Goal: Information Seeking & Learning: Check status

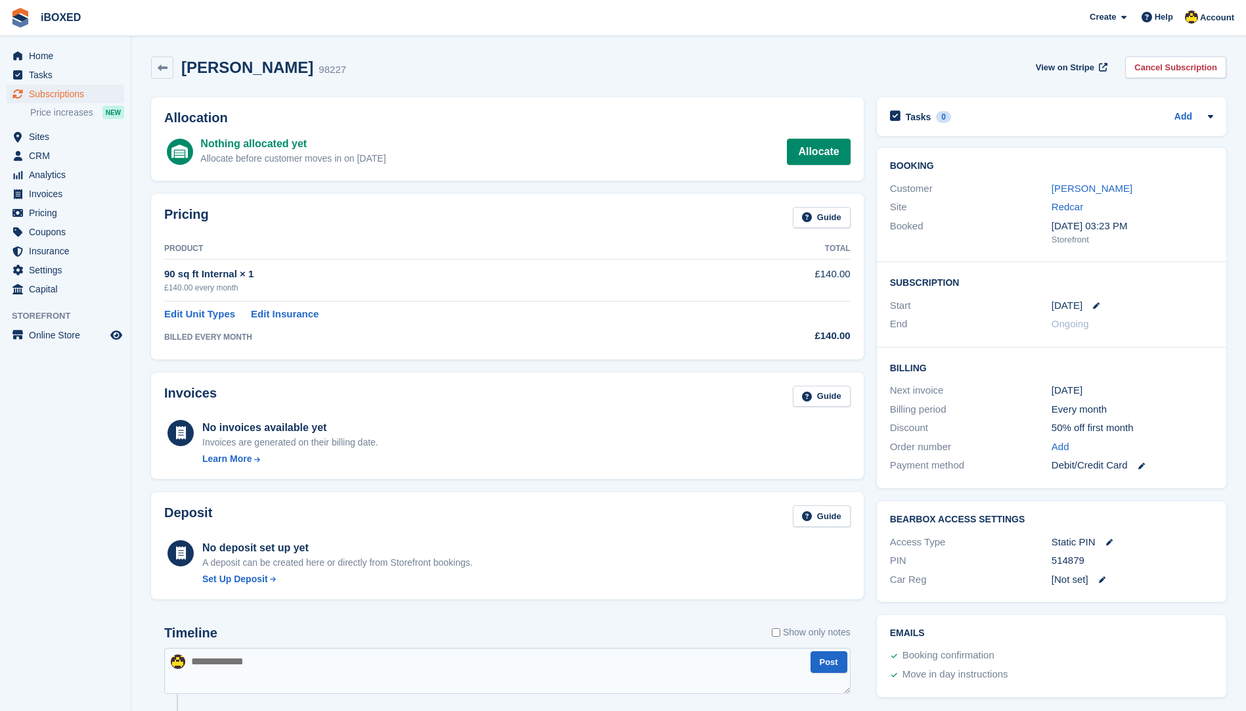
drag, startPoint x: 466, startPoint y: 69, endPoint x: 455, endPoint y: 75, distance: 12.1
click at [466, 69] on div "Nigel Bell 98227 View on Stripe Cancel Subscription" at bounding box center [688, 67] width 1075 height 22
click at [77, 186] on span "Invoices" at bounding box center [68, 194] width 79 height 18
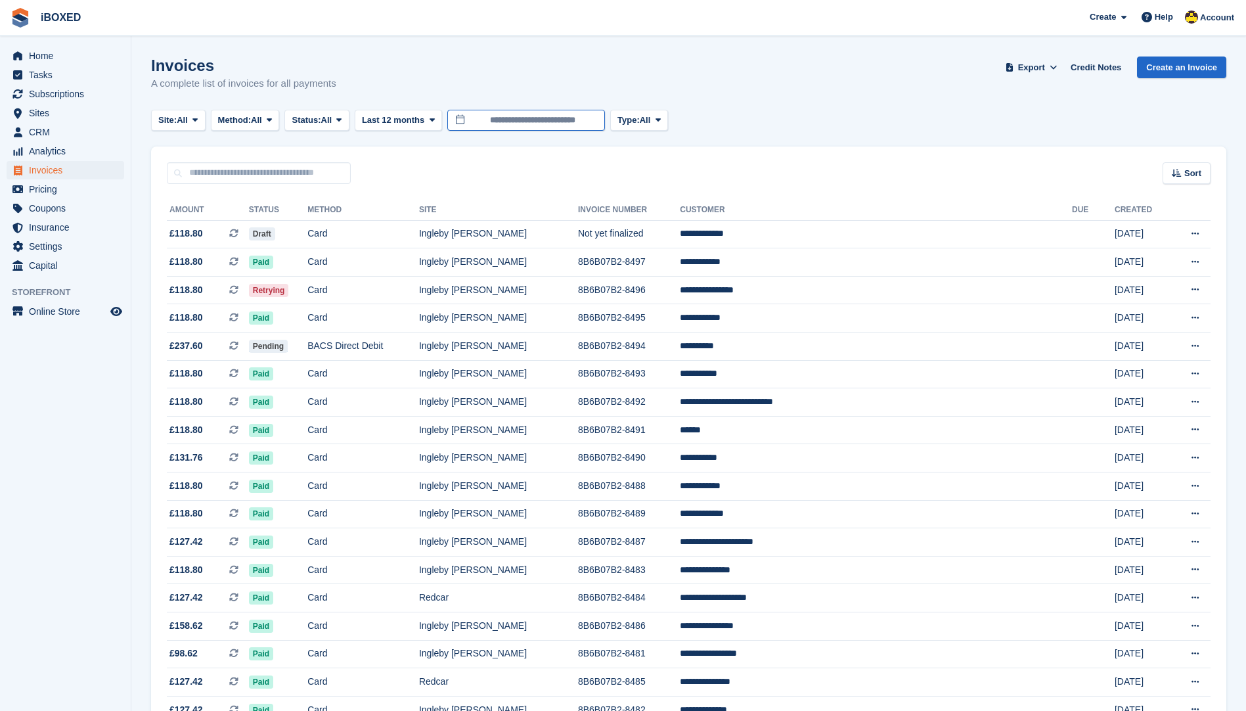
click at [516, 114] on input "**********" at bounding box center [526, 121] width 158 height 22
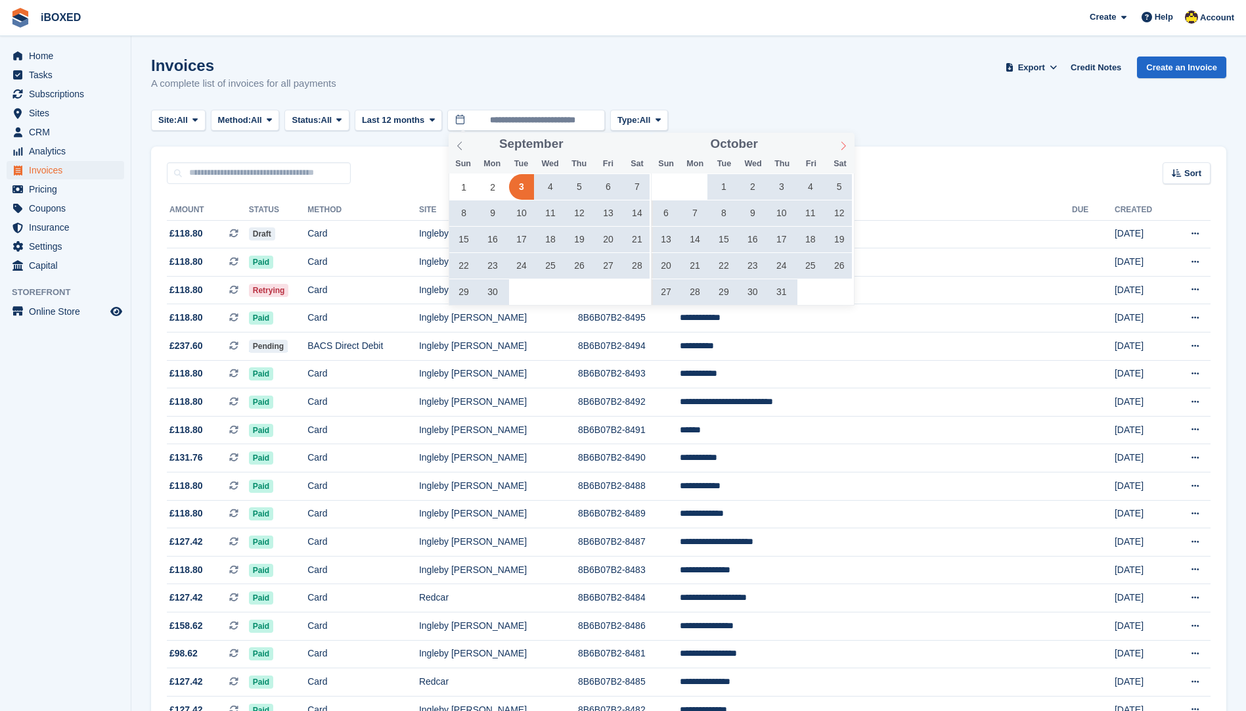
click at [836, 147] on span at bounding box center [843, 144] width 22 height 22
type input "****"
click at [836, 147] on span at bounding box center [843, 144] width 22 height 22
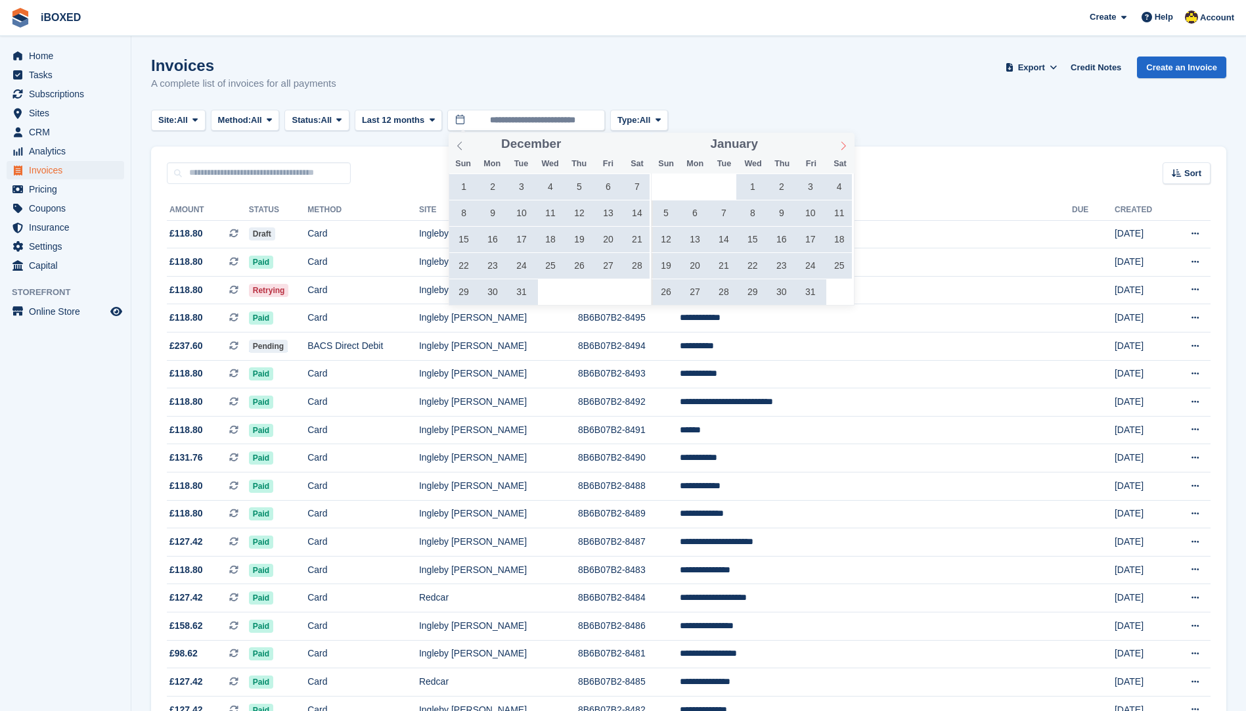
type input "****"
click at [836, 147] on span at bounding box center [843, 144] width 22 height 22
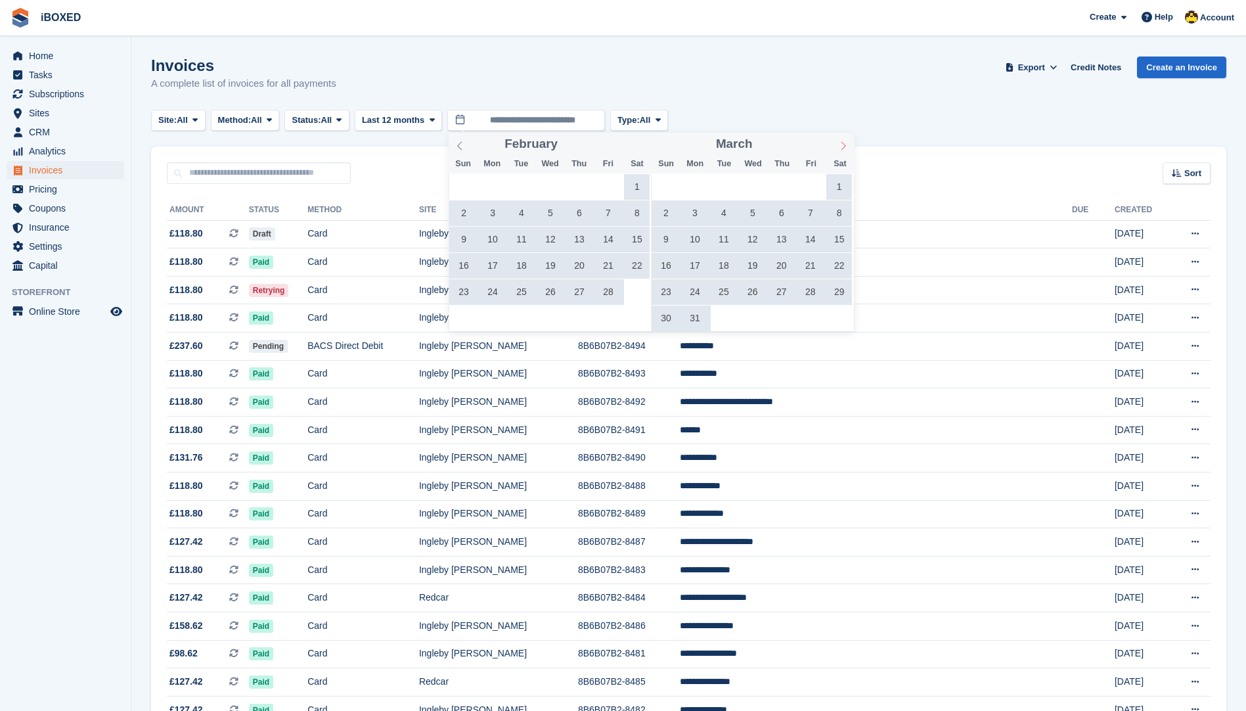
click at [836, 147] on span at bounding box center [843, 144] width 22 height 22
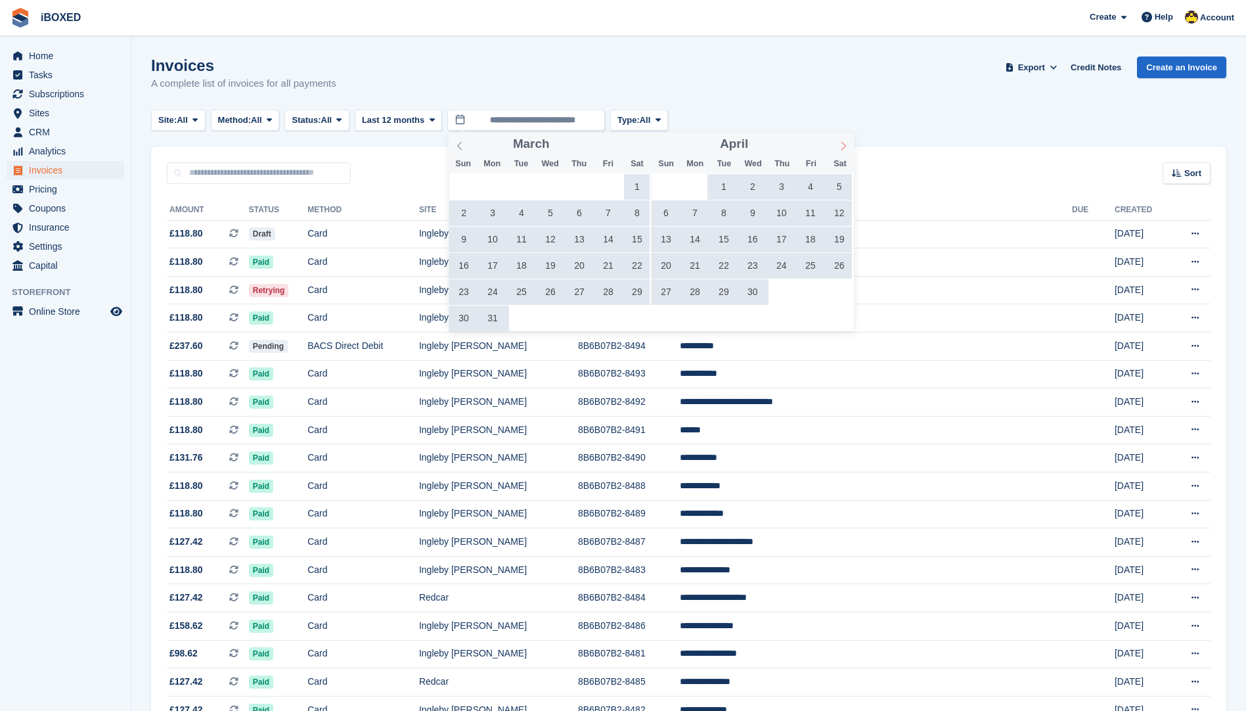
click at [836, 147] on span at bounding box center [843, 144] width 22 height 22
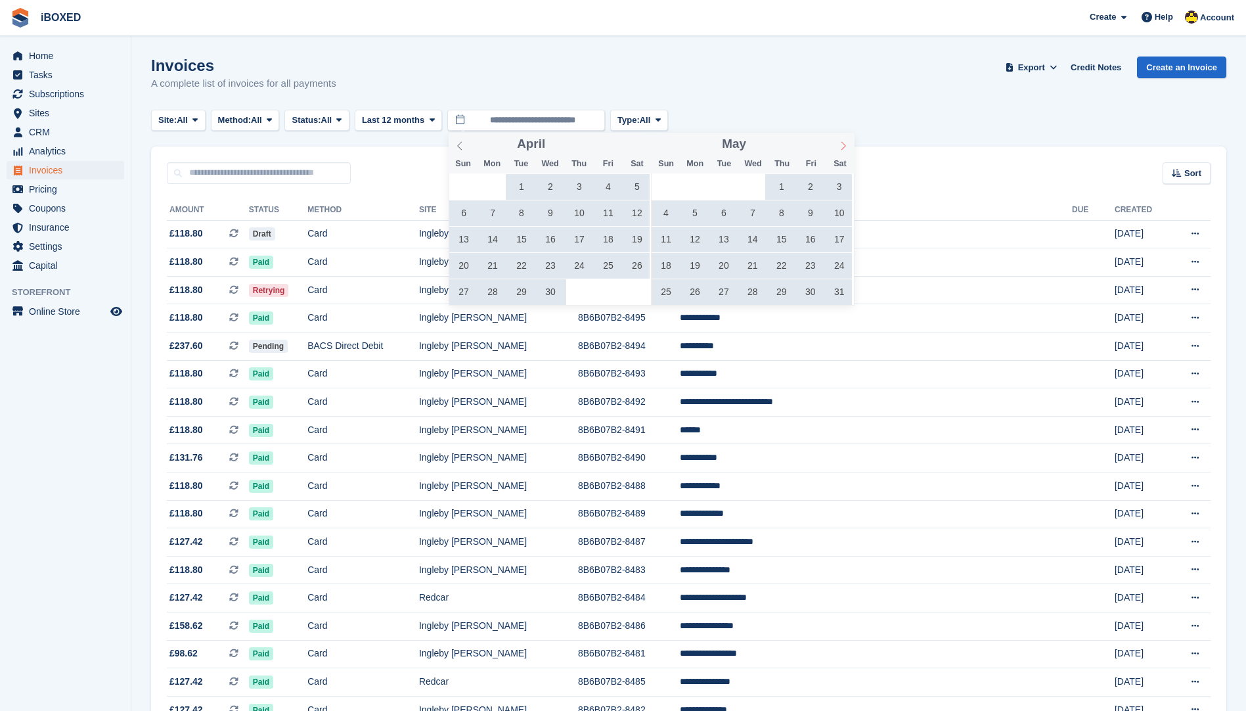
click at [836, 147] on span at bounding box center [843, 144] width 22 height 22
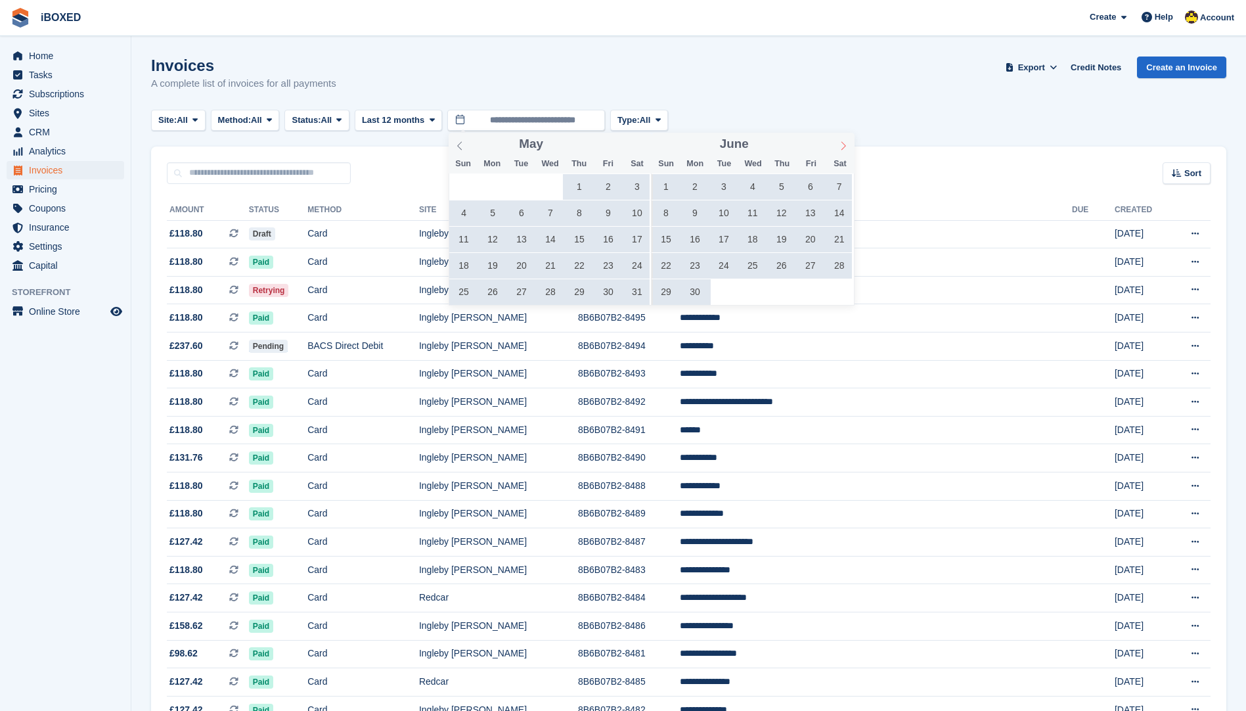
click at [836, 147] on span at bounding box center [843, 144] width 22 height 22
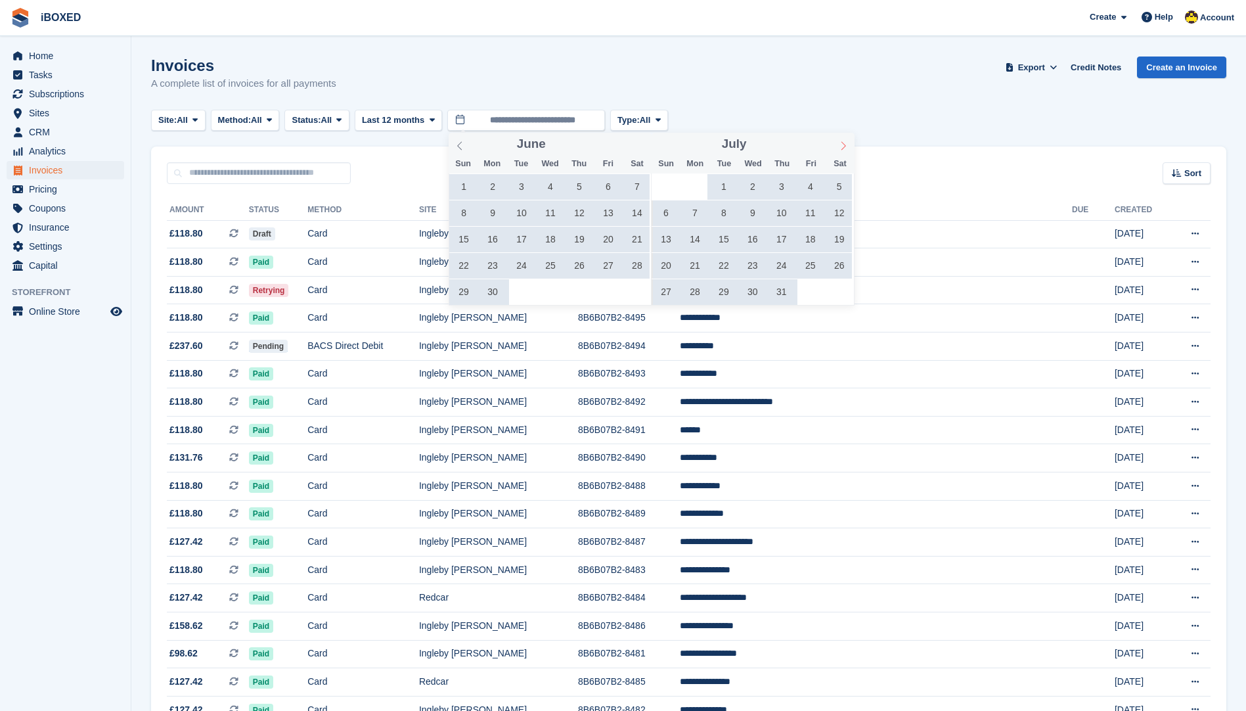
click at [836, 147] on span at bounding box center [843, 144] width 22 height 22
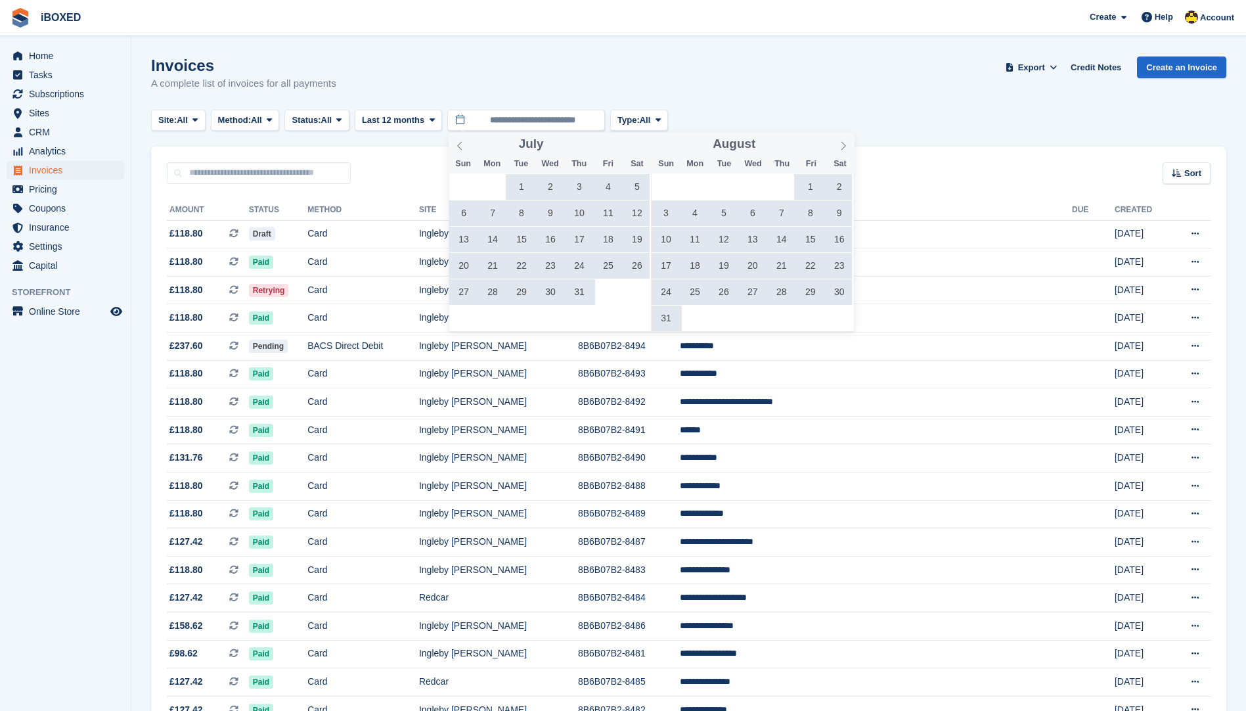
click at [810, 177] on span "1" at bounding box center [810, 187] width 26 height 26
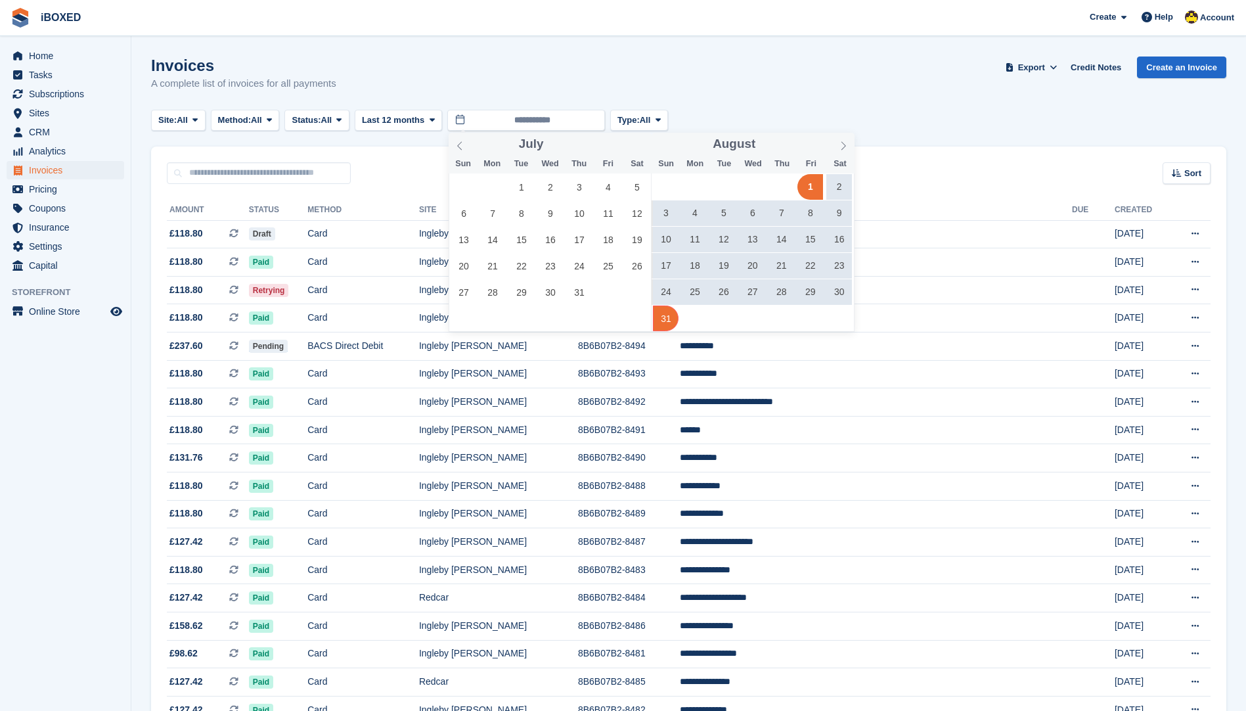
click at [659, 318] on span "31" at bounding box center [666, 318] width 26 height 26
type input "**********"
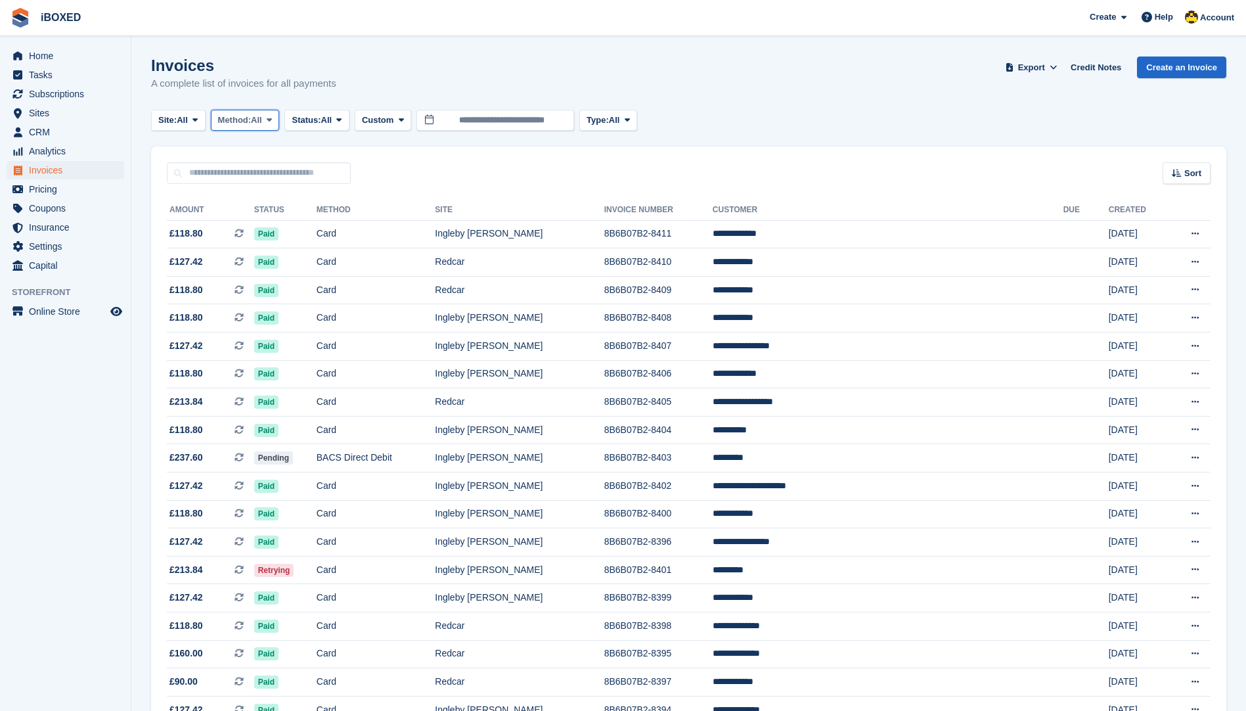
click at [270, 123] on span at bounding box center [269, 120] width 11 height 11
click at [295, 240] on link "Debit/Credit Card" at bounding box center [274, 246] width 114 height 24
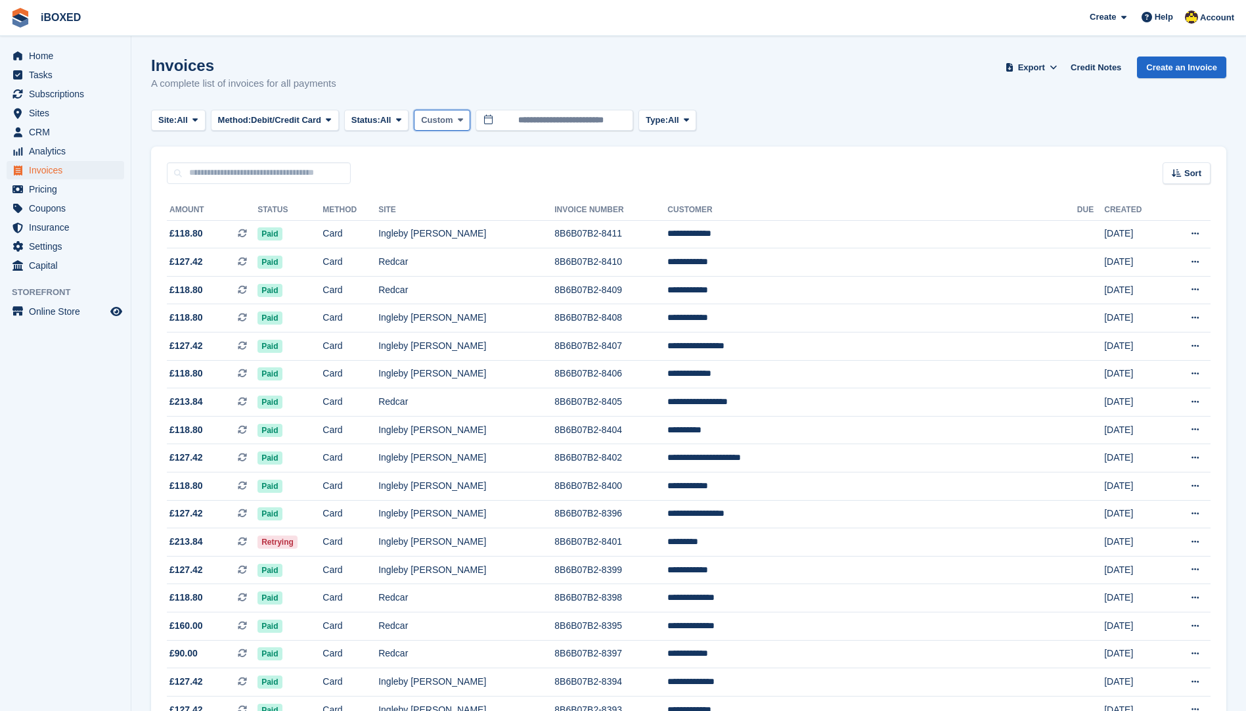
click at [435, 113] on button "Custom" at bounding box center [442, 121] width 56 height 22
click at [433, 118] on span "Custom" at bounding box center [437, 120] width 32 height 13
click at [380, 114] on span "Status:" at bounding box center [365, 120] width 29 height 13
click at [394, 227] on link "Open" at bounding box center [407, 222] width 114 height 24
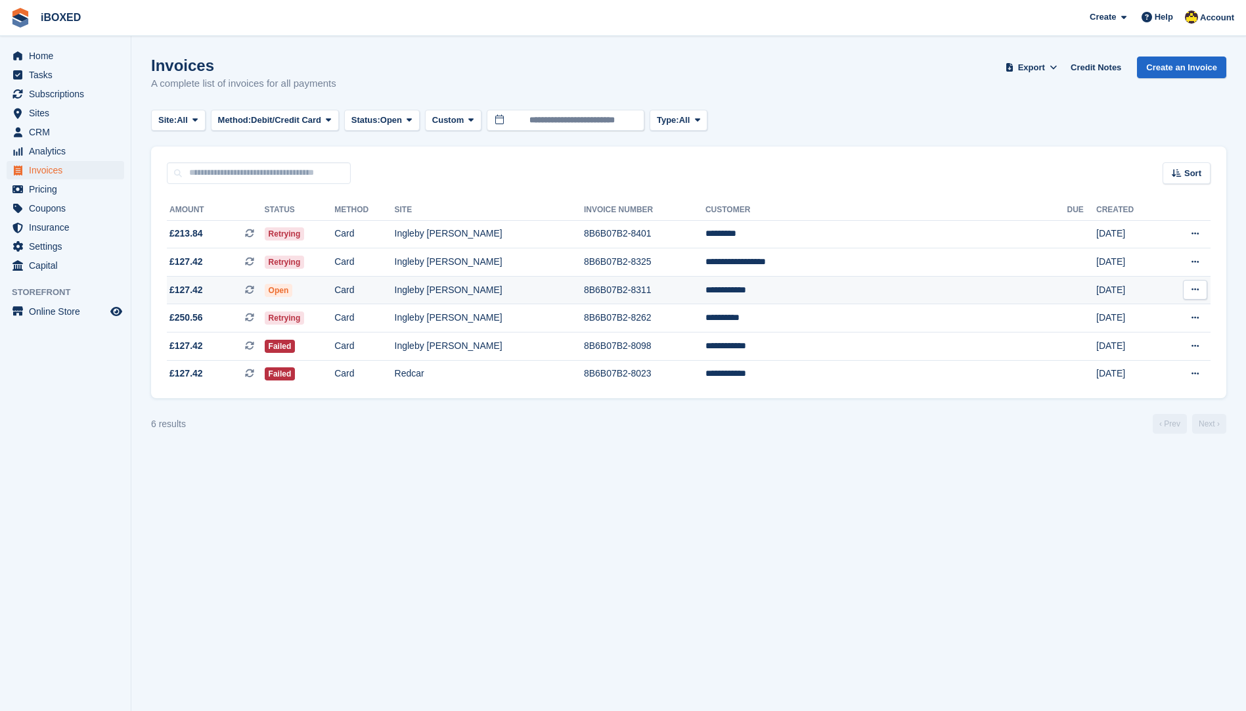
click at [489, 290] on td "Ingleby [PERSON_NAME]" at bounding box center [489, 290] width 189 height 28
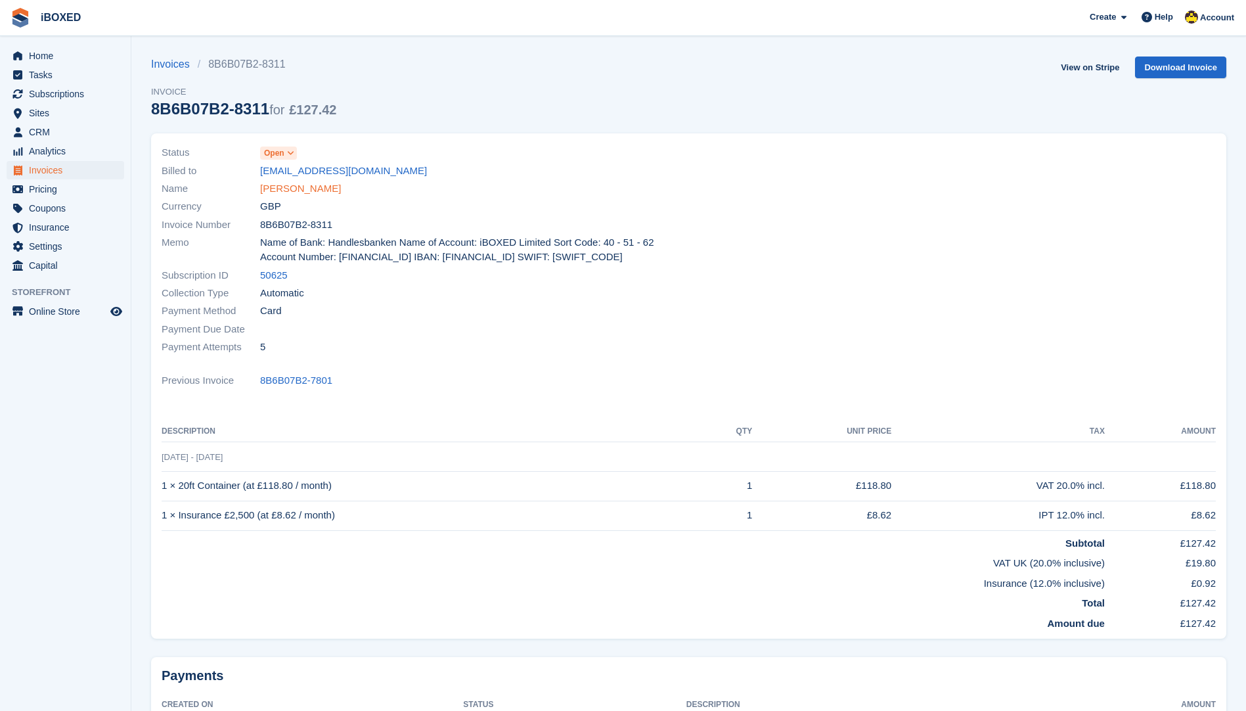
click at [288, 181] on link "[PERSON_NAME]" at bounding box center [300, 188] width 81 height 15
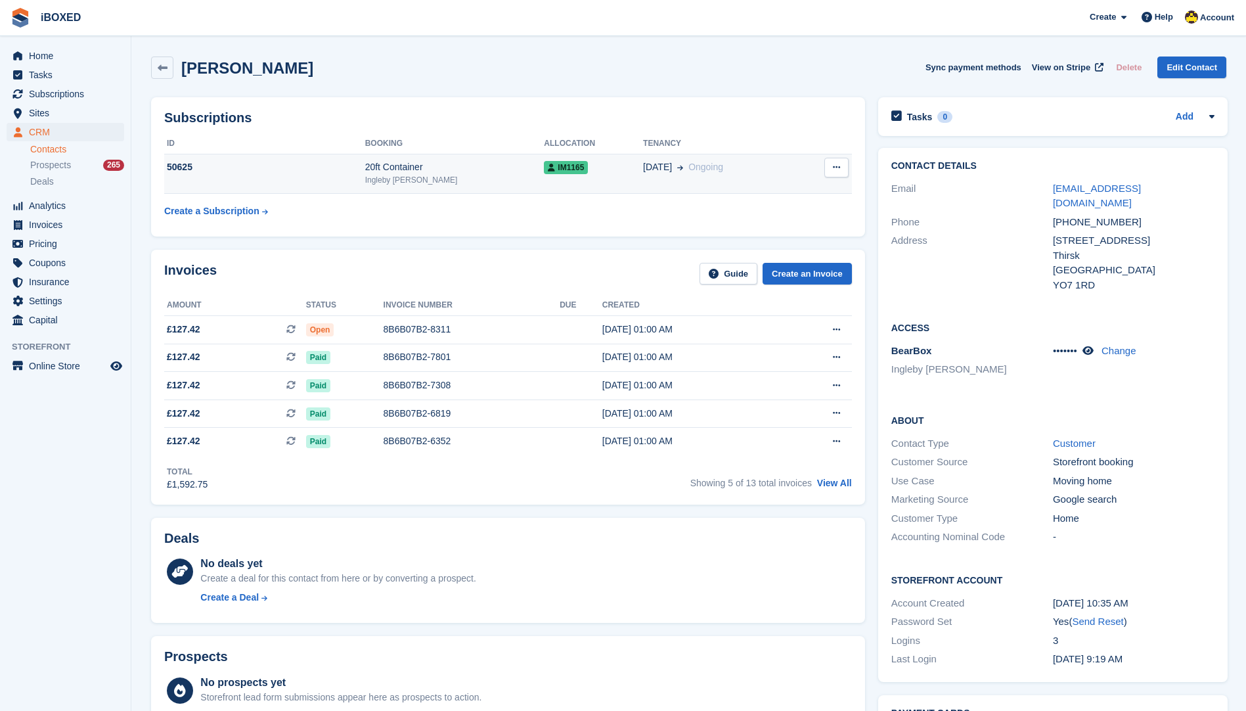
click at [387, 155] on td "20ft Container Ingleby Barwick" at bounding box center [454, 174] width 179 height 40
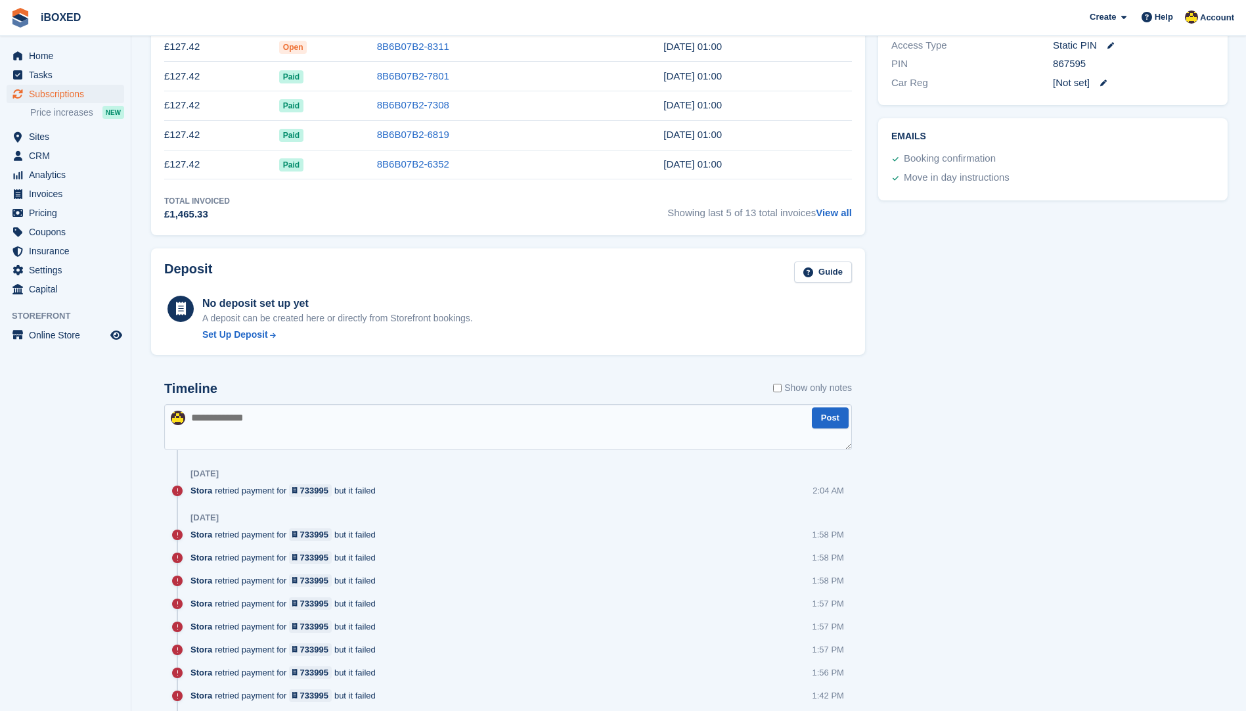
scroll to position [460, 0]
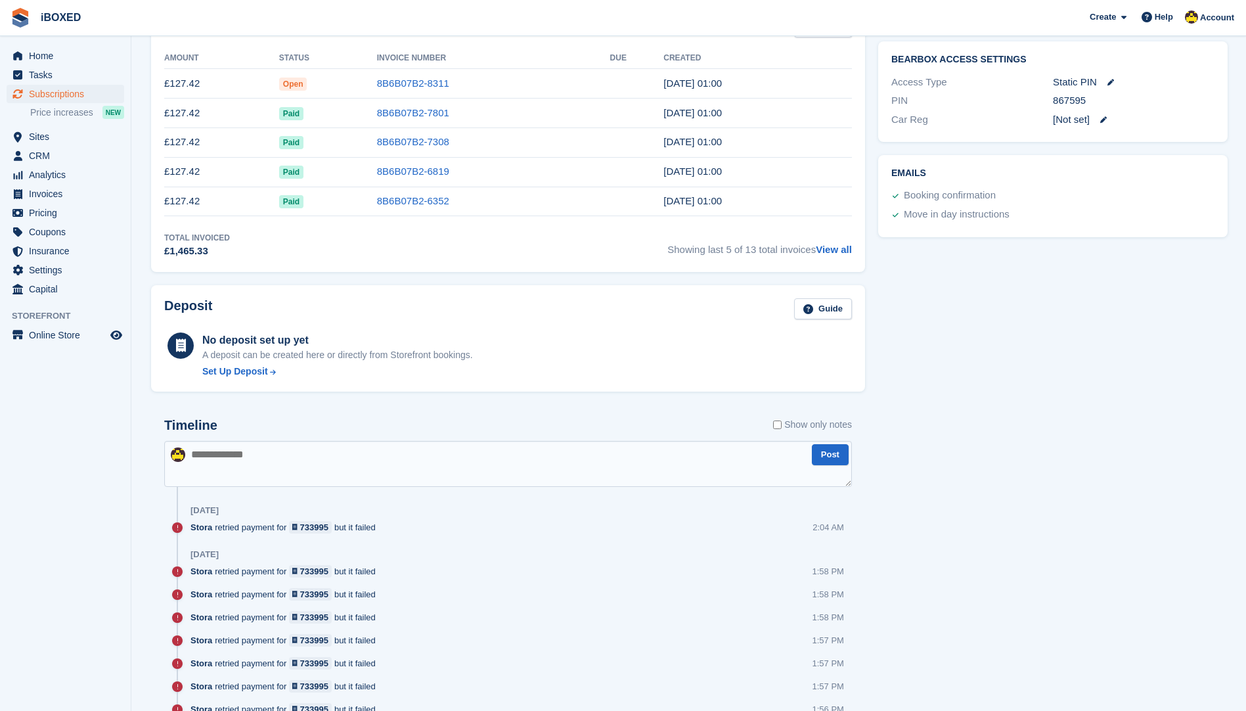
click at [781, 424] on label "Show only notes" at bounding box center [812, 425] width 79 height 14
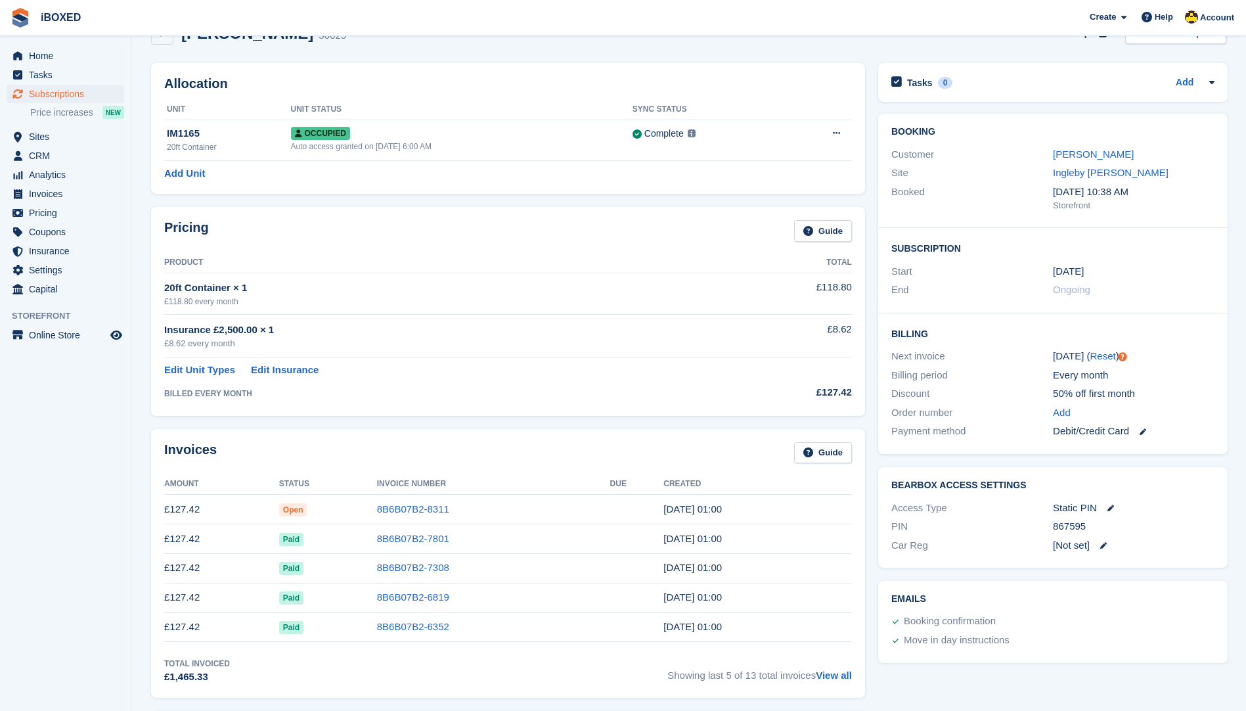
scroll to position [0, 0]
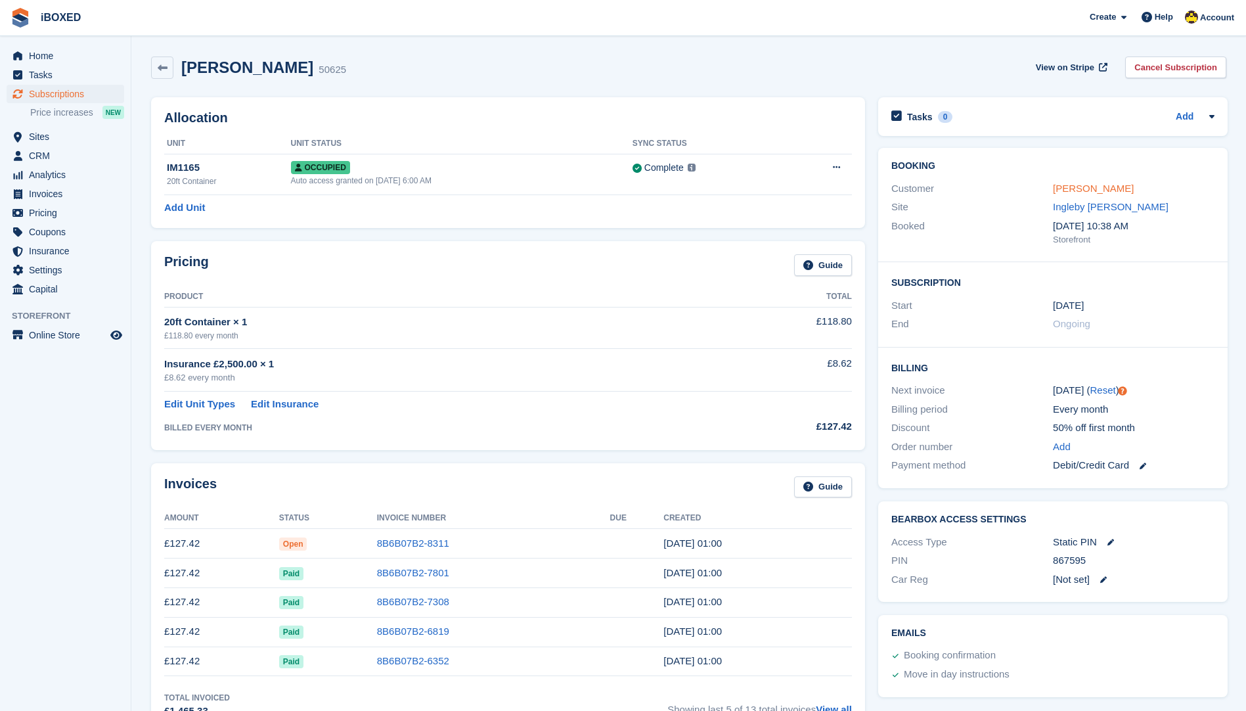
click at [1071, 185] on link "Sarah Nieman" at bounding box center [1093, 188] width 81 height 11
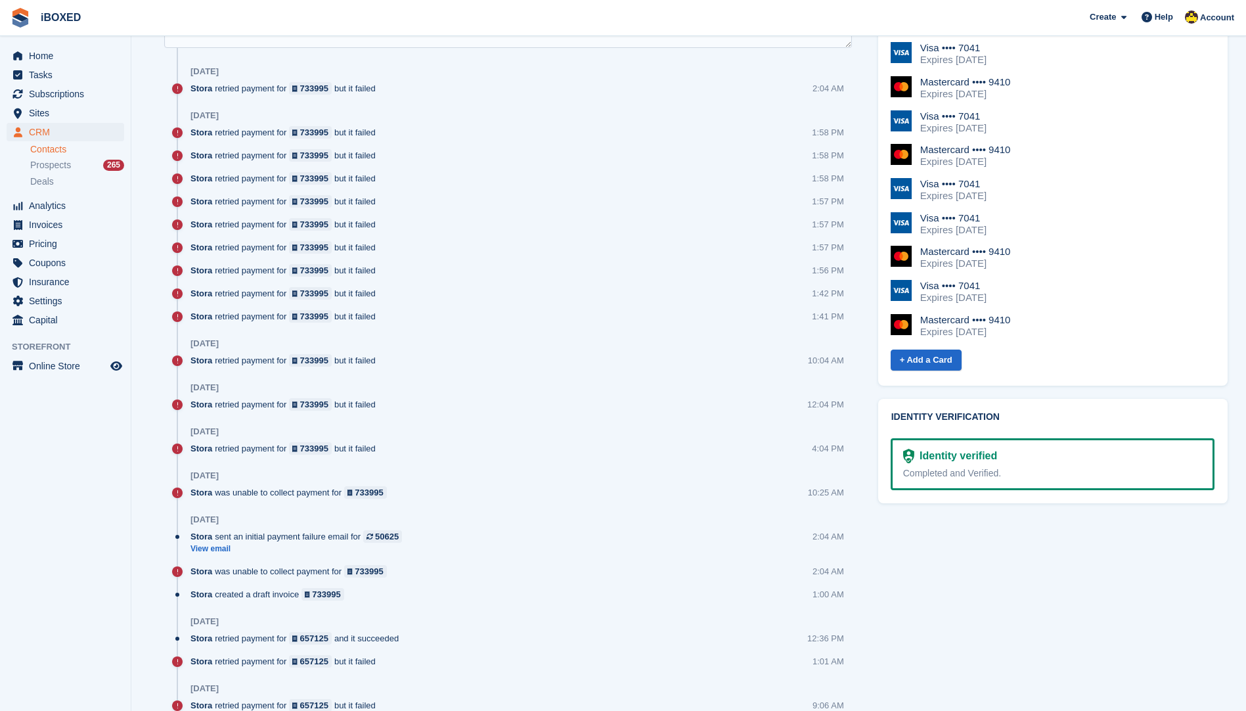
scroll to position [460, 0]
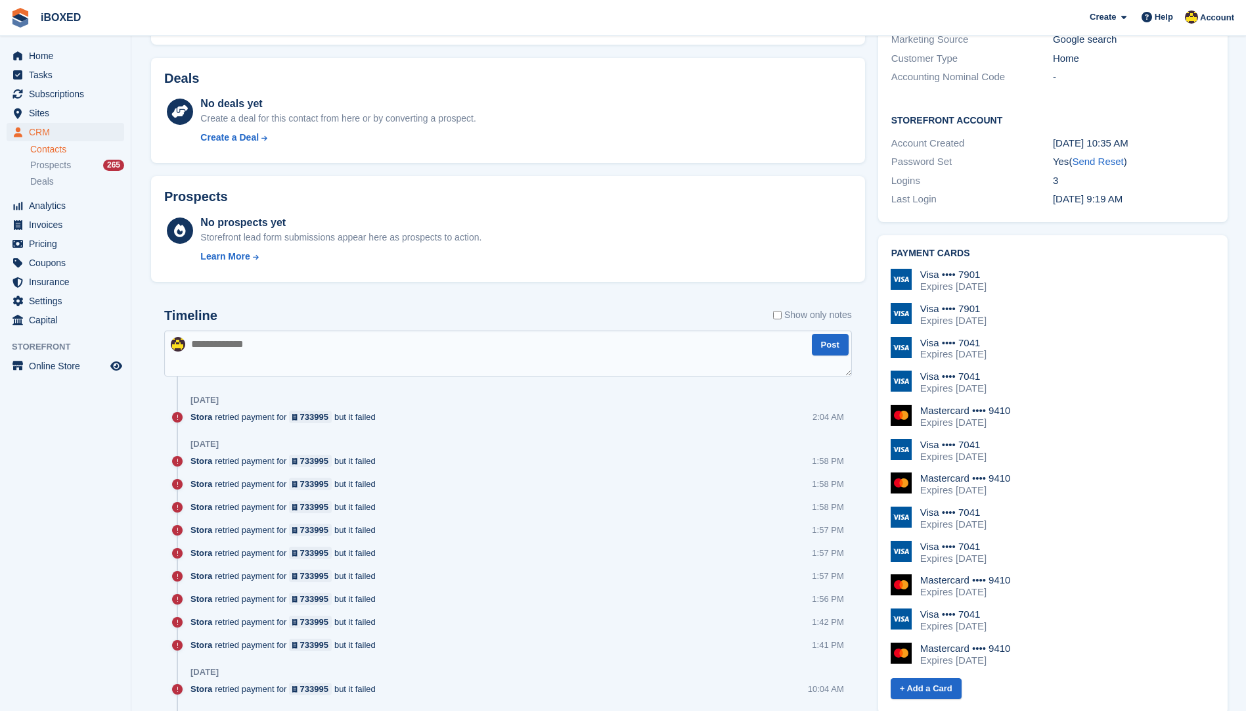
click at [781, 317] on label "Show only notes" at bounding box center [812, 315] width 79 height 14
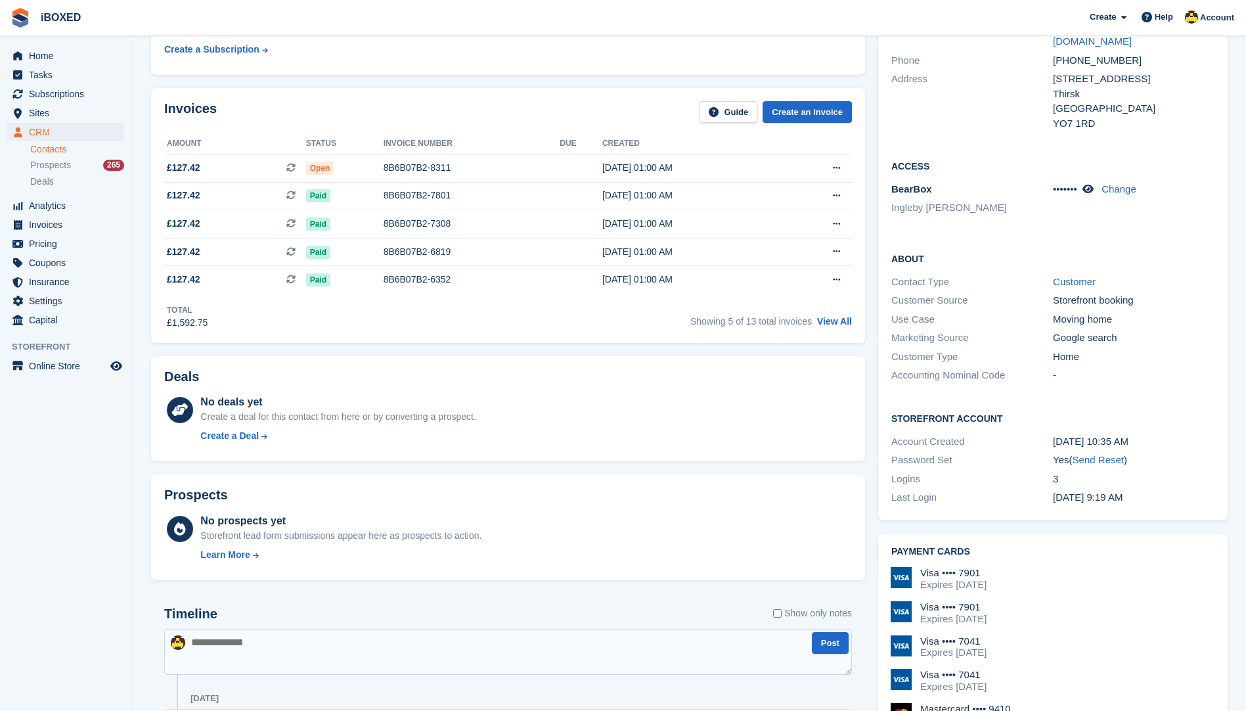
scroll to position [0, 0]
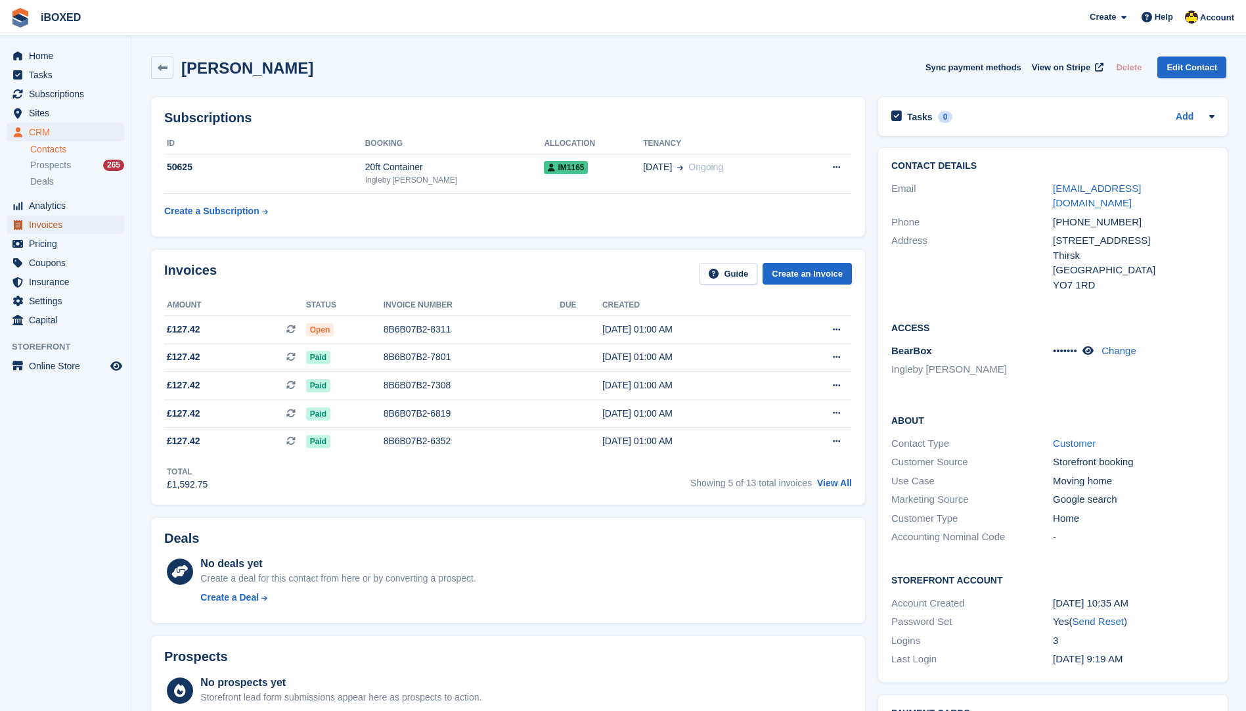
click at [76, 232] on span "Invoices" at bounding box center [68, 224] width 79 height 18
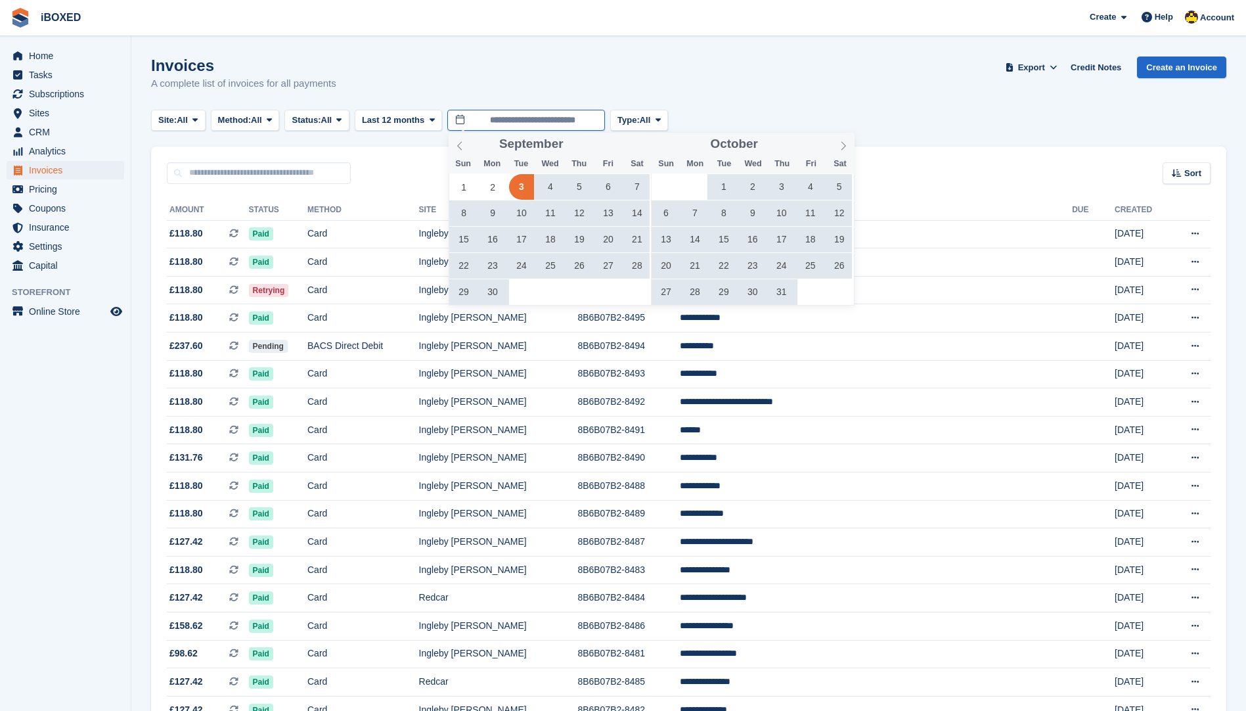
click at [502, 124] on input "**********" at bounding box center [526, 121] width 158 height 22
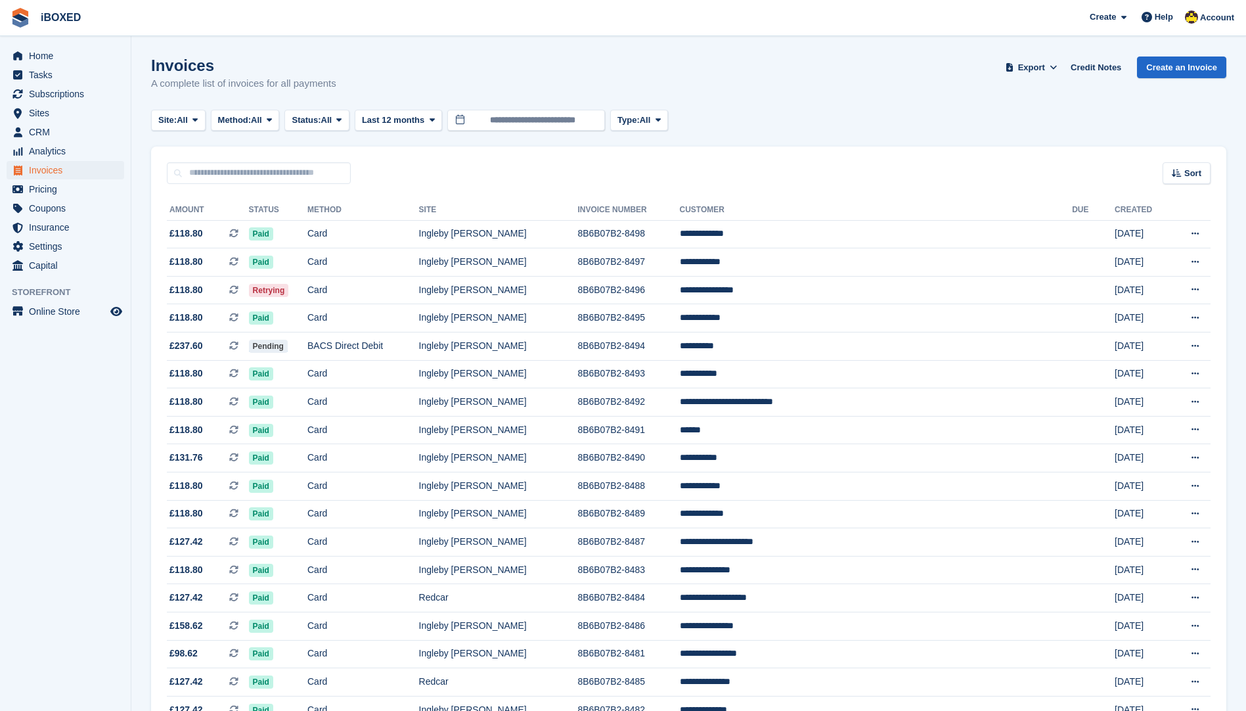
drag, startPoint x: 615, startPoint y: 57, endPoint x: 498, endPoint y: 64, distance: 117.1
click at [614, 57] on div "Invoices A complete list of invoices for all payments Export Export Invoices Ex…" at bounding box center [688, 81] width 1075 height 51
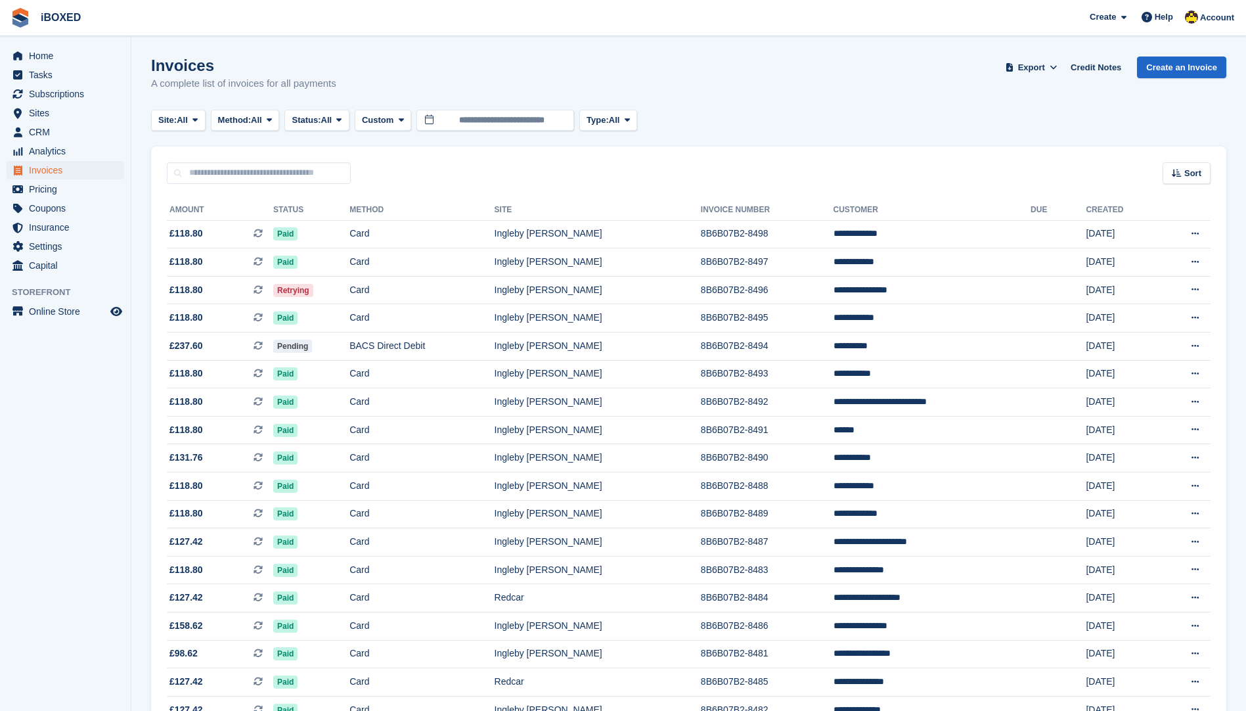
click at [272, 120] on icon at bounding box center [269, 120] width 5 height 9
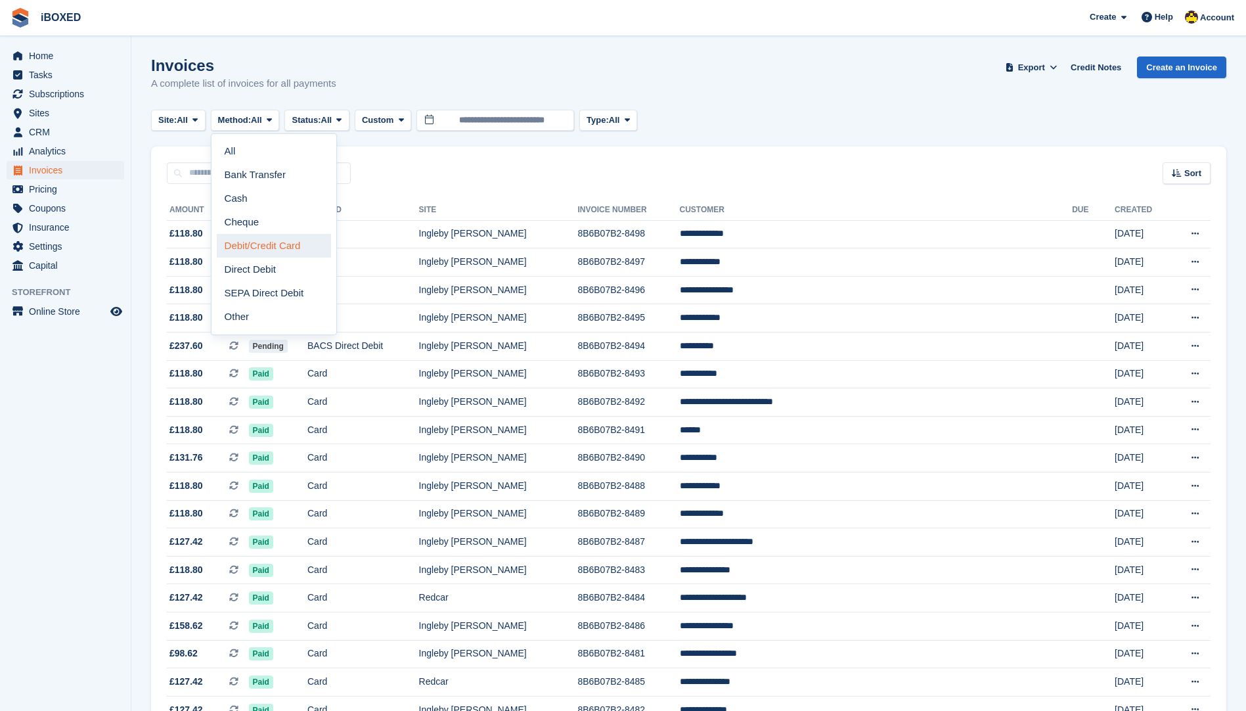
click at [305, 257] on link "Debit/Credit Card" at bounding box center [274, 246] width 114 height 24
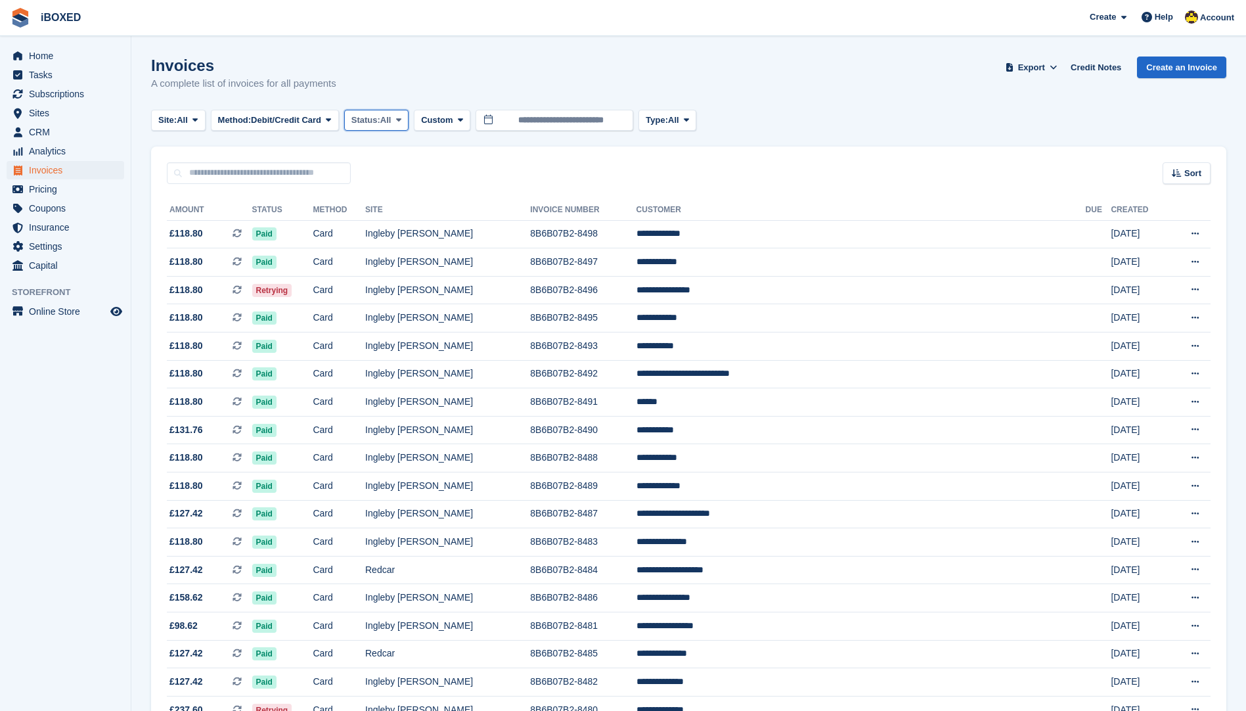
click at [372, 125] on span "Status:" at bounding box center [365, 120] width 29 height 13
click at [389, 217] on link "Open" at bounding box center [407, 222] width 114 height 24
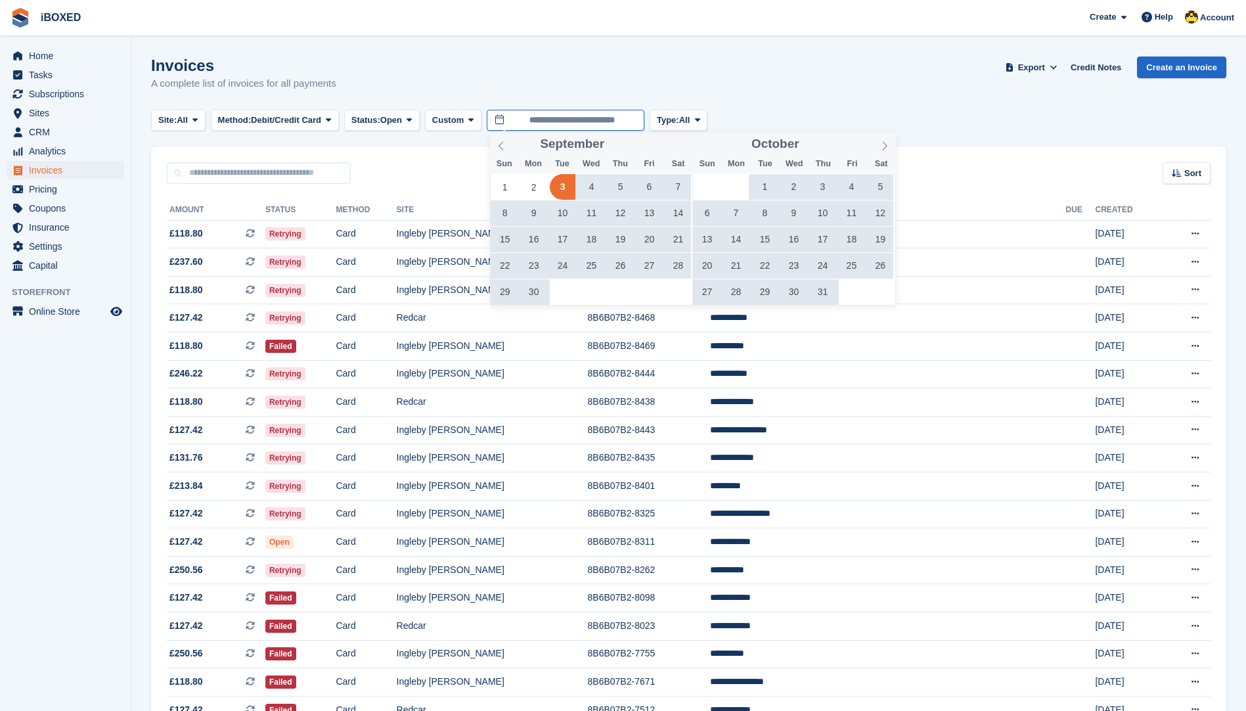
click at [513, 118] on input "**********" at bounding box center [566, 121] width 158 height 22
click at [889, 146] on span at bounding box center [884, 144] width 22 height 22
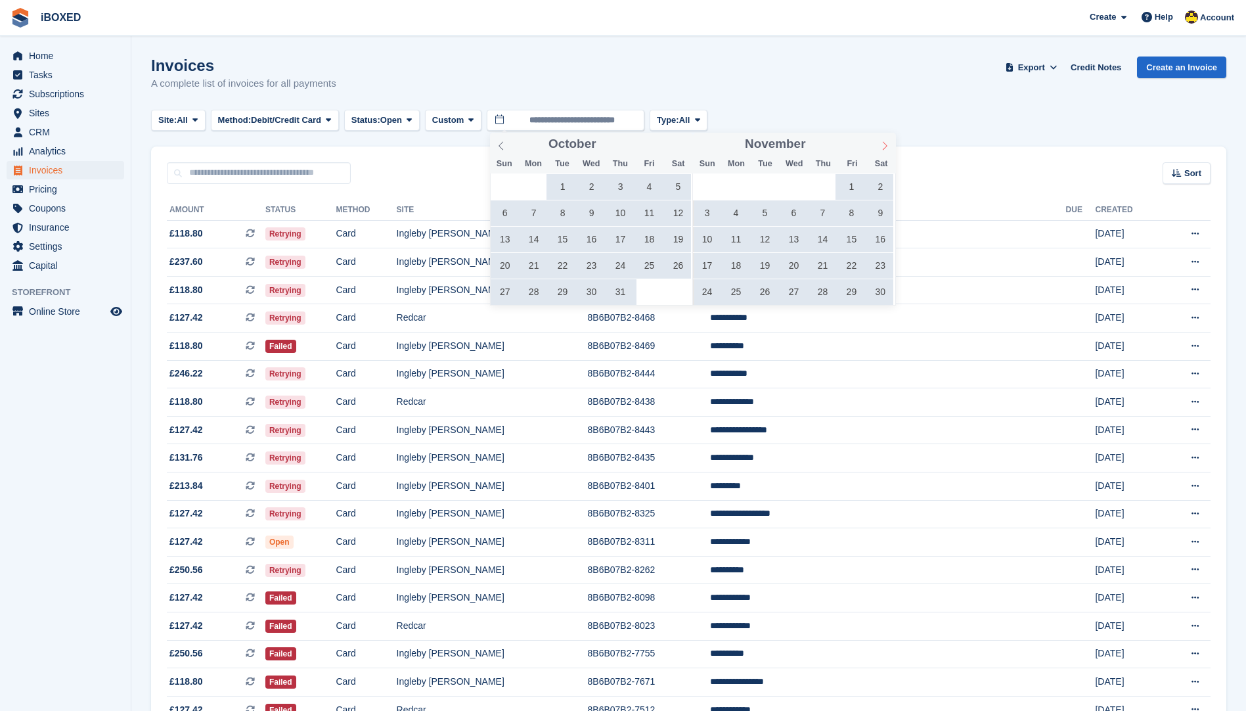
click at [889, 146] on span at bounding box center [884, 144] width 22 height 22
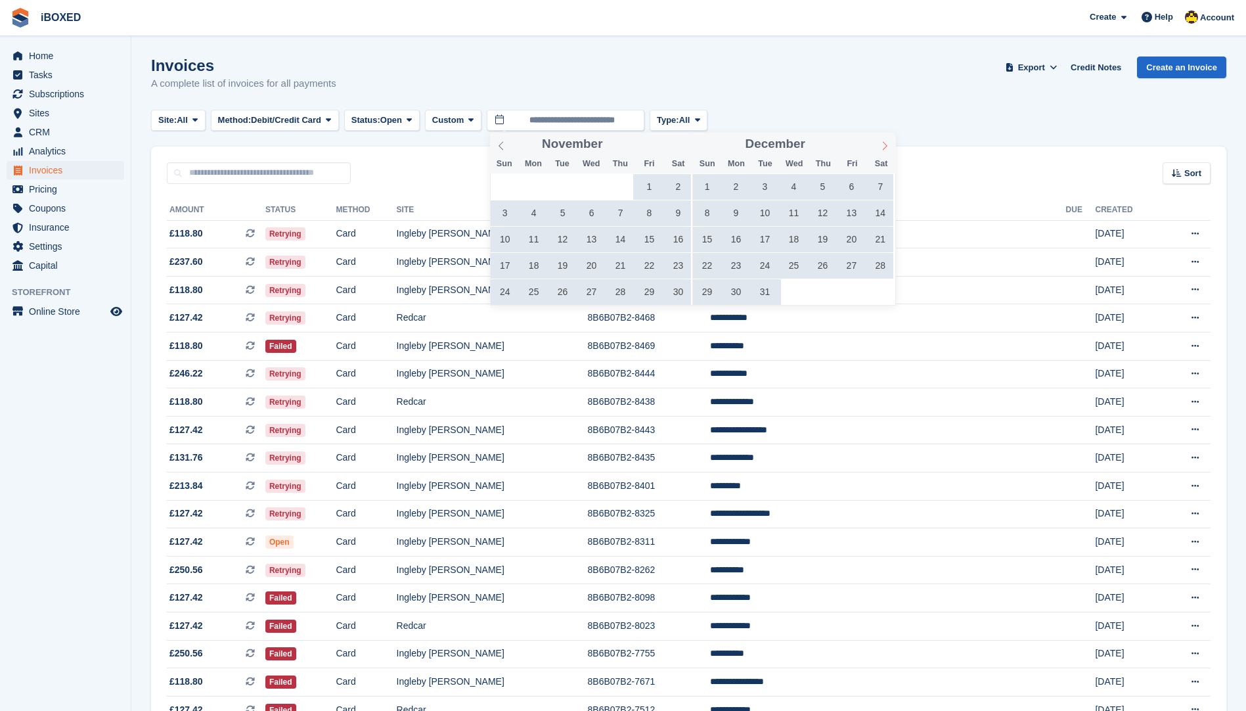
click at [889, 146] on span at bounding box center [884, 144] width 22 height 22
type input "****"
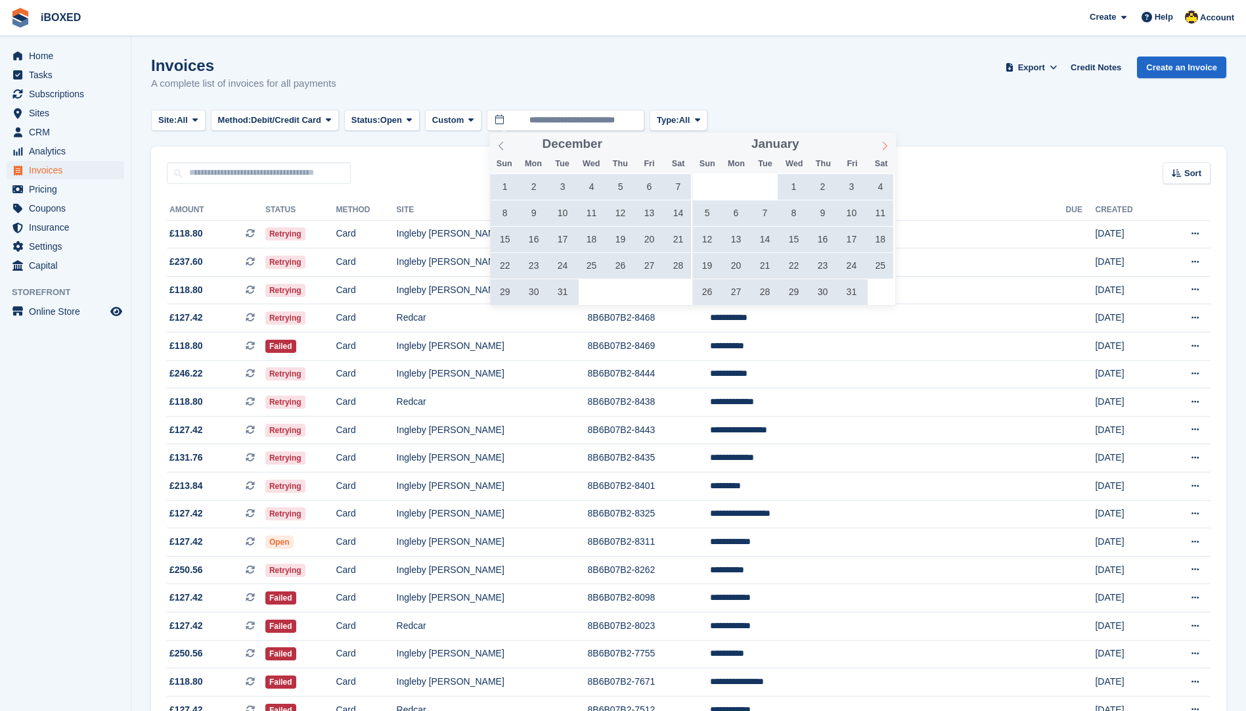
click at [889, 146] on span at bounding box center [884, 144] width 22 height 22
type input "****"
click at [889, 146] on span at bounding box center [884, 144] width 22 height 22
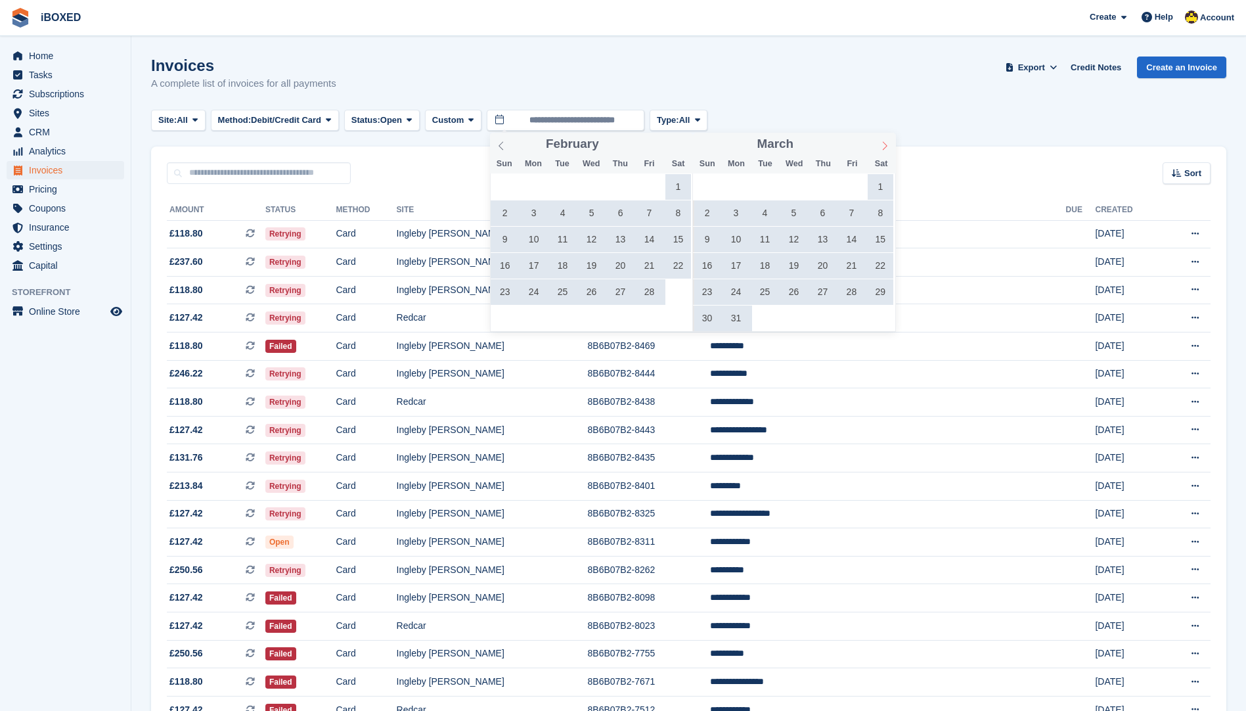
click at [889, 146] on span at bounding box center [884, 144] width 22 height 22
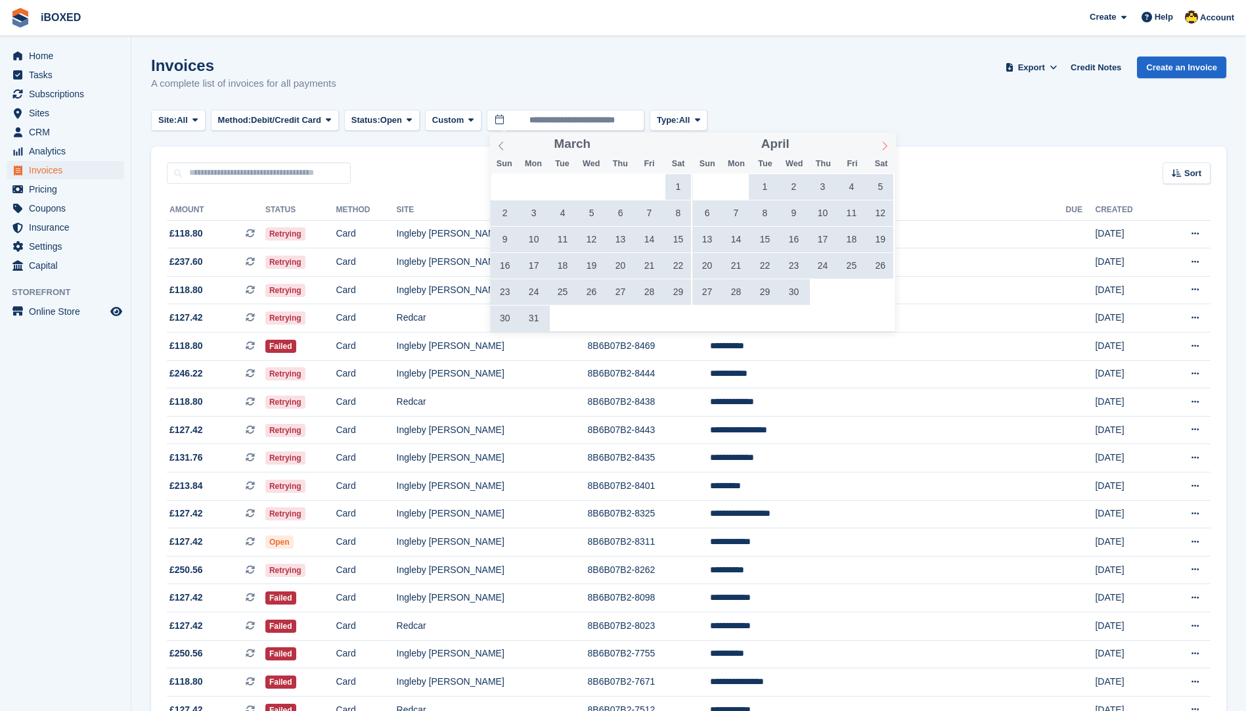
click at [889, 146] on span at bounding box center [884, 144] width 22 height 22
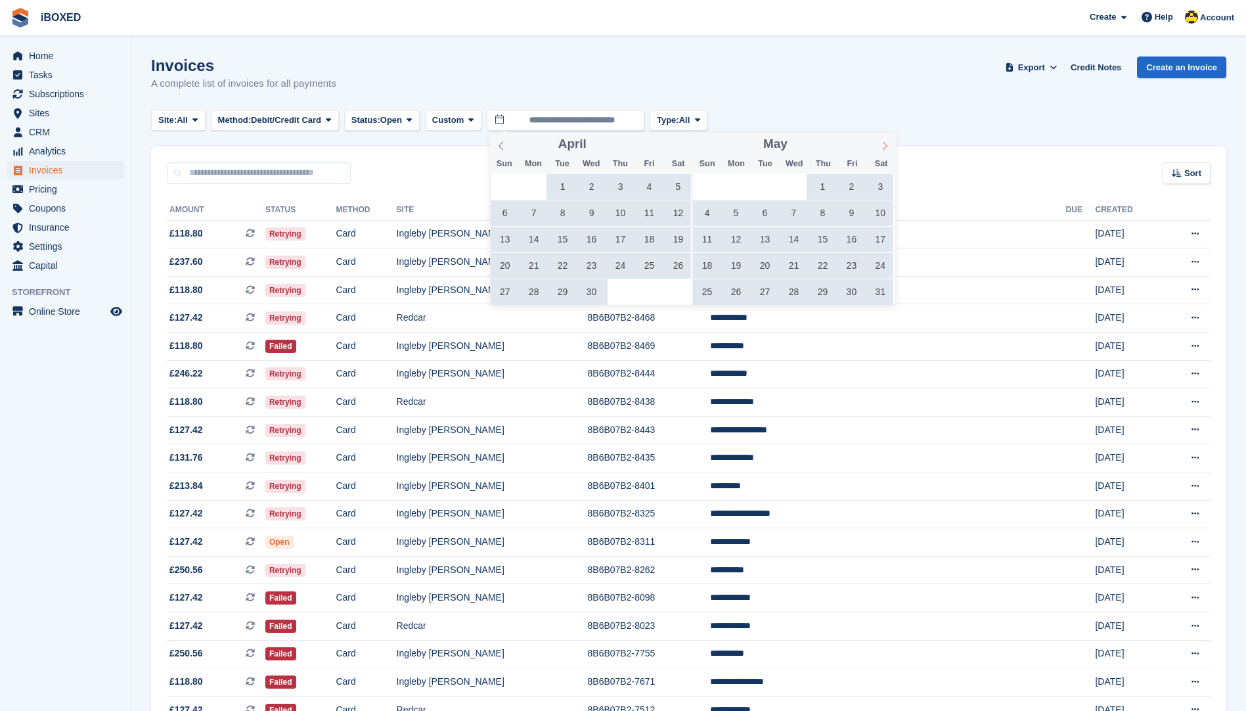
click at [889, 146] on span at bounding box center [884, 144] width 22 height 22
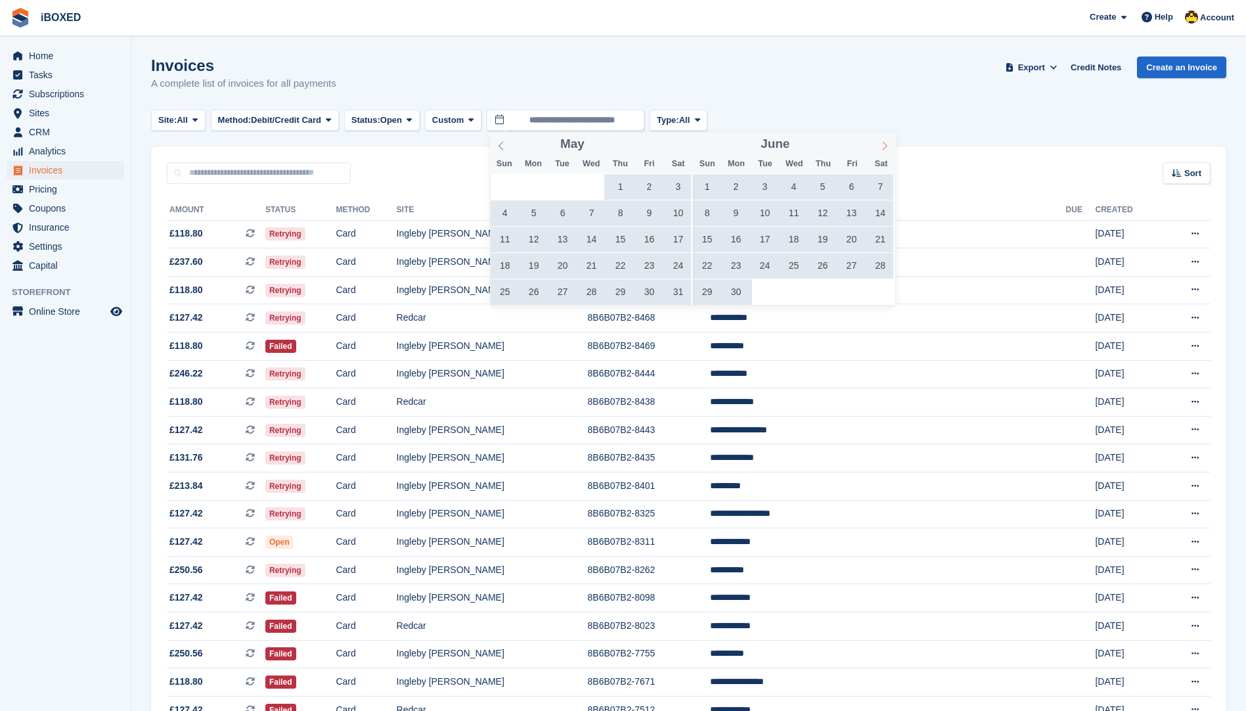
click at [889, 146] on span at bounding box center [884, 144] width 22 height 22
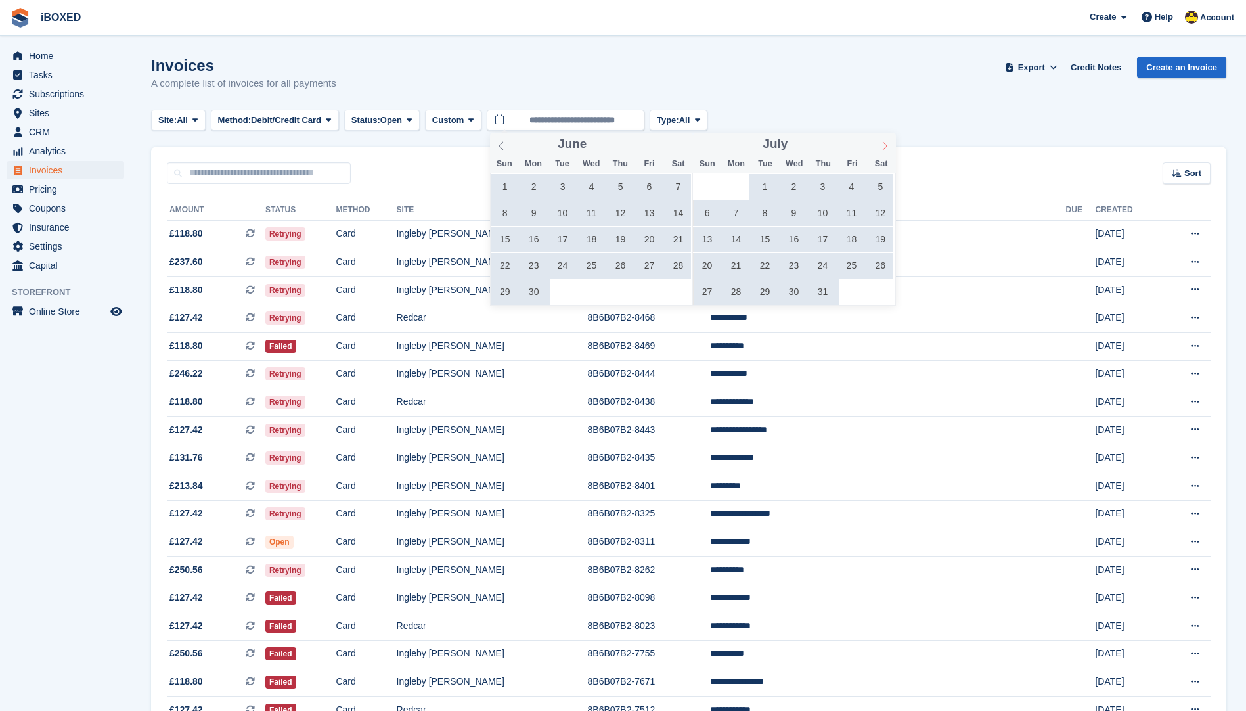
click at [889, 146] on span at bounding box center [884, 144] width 22 height 22
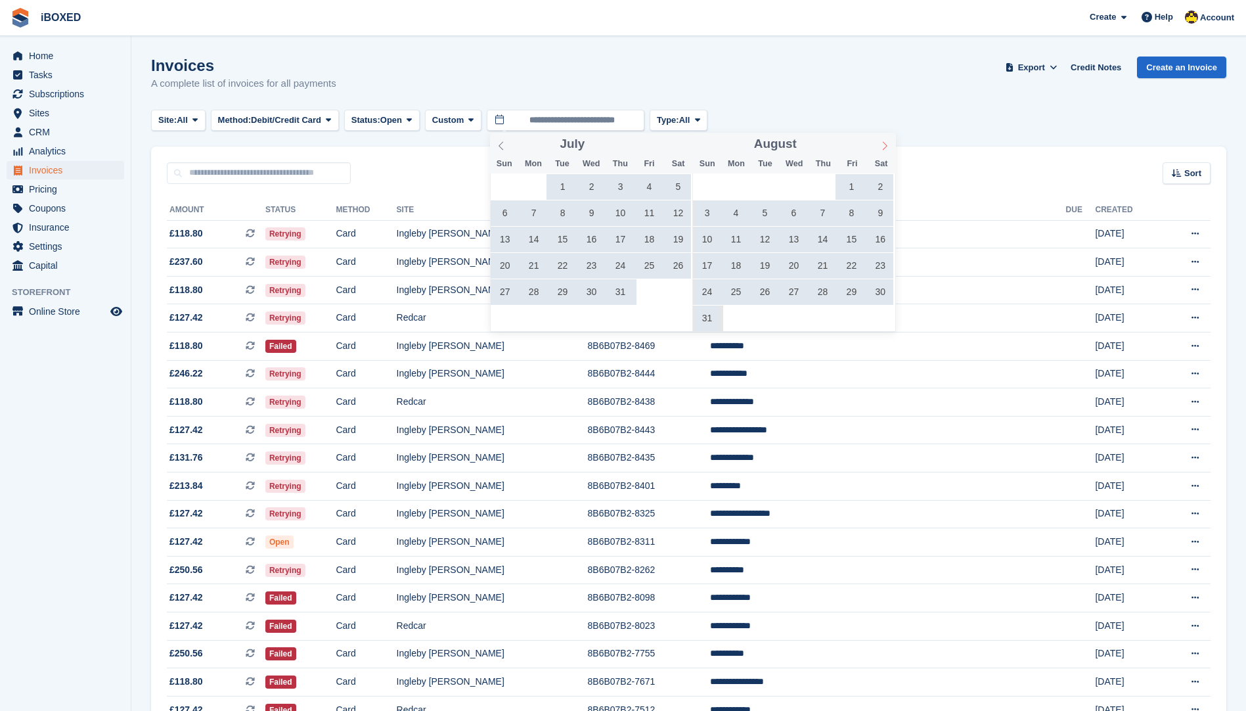
click at [889, 146] on span at bounding box center [884, 144] width 22 height 22
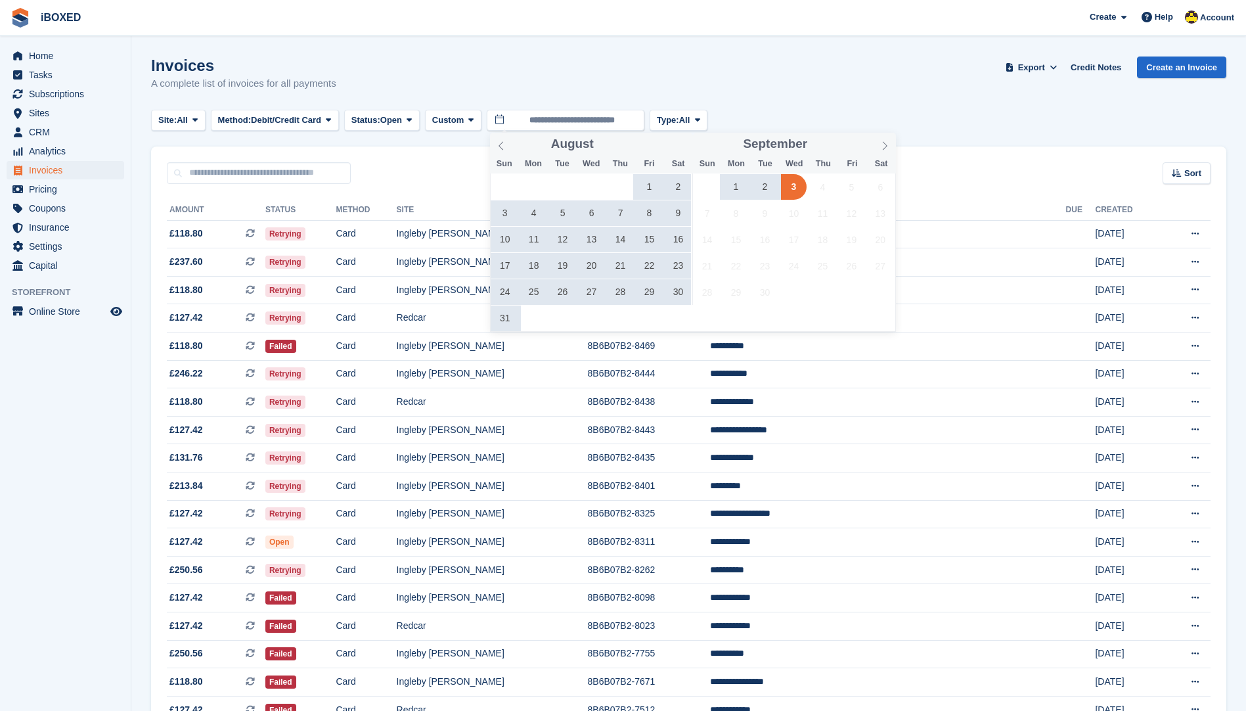
click at [730, 185] on span "1" at bounding box center [736, 187] width 26 height 26
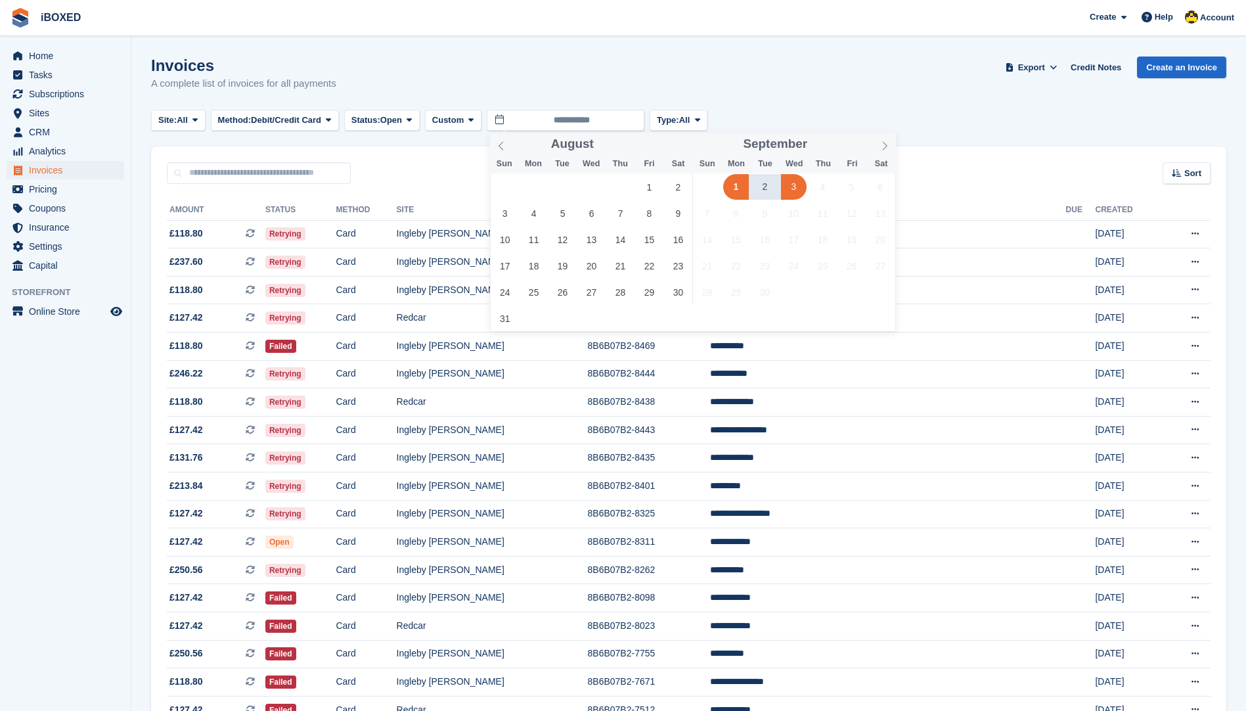
click at [787, 182] on span "3" at bounding box center [794, 187] width 26 height 26
type input "**********"
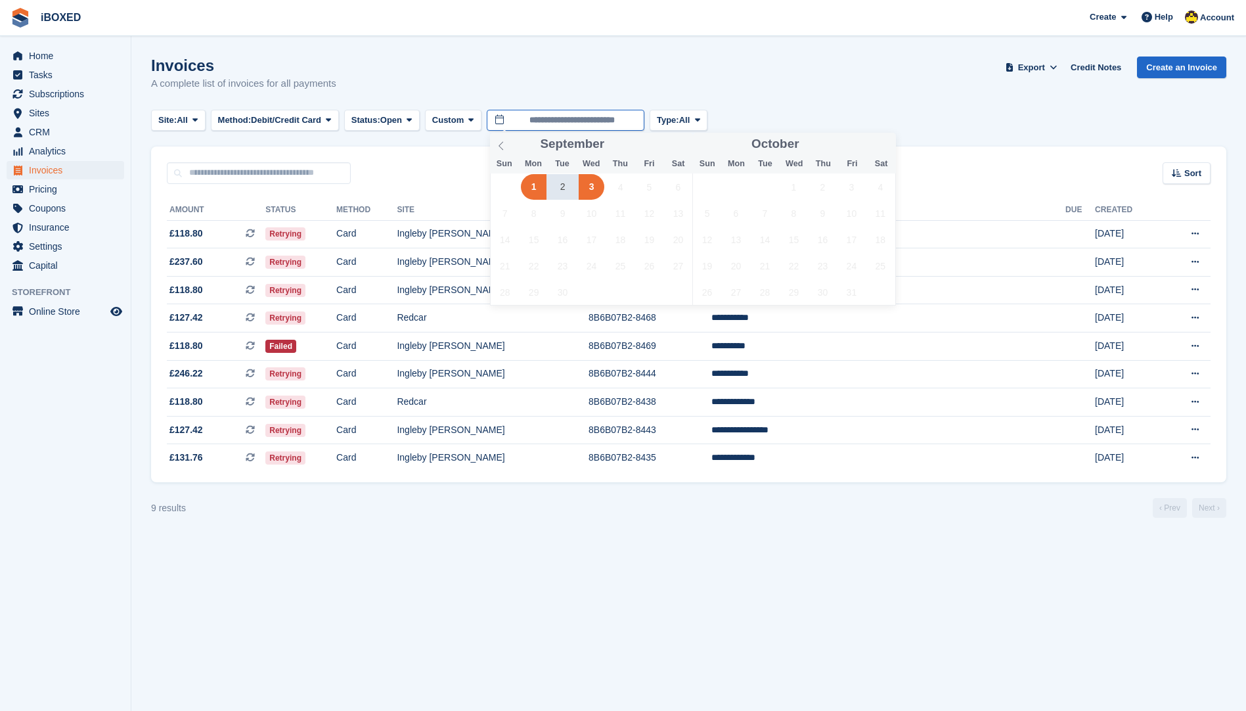
click at [563, 120] on input "**********" at bounding box center [566, 121] width 158 height 22
click at [600, 89] on div "Invoices A complete list of invoices for all payments Export Export Invoices Ex…" at bounding box center [688, 81] width 1075 height 51
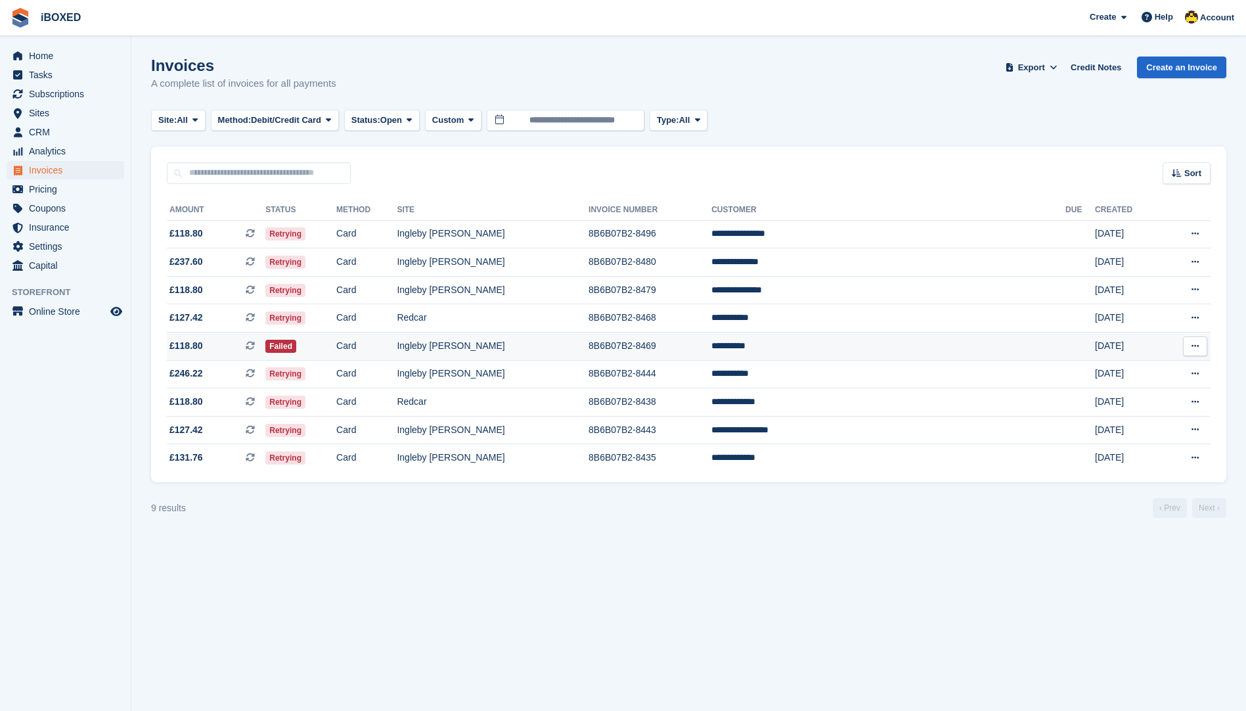
click at [711, 335] on td "8B6B07B2-8469" at bounding box center [649, 346] width 123 height 28
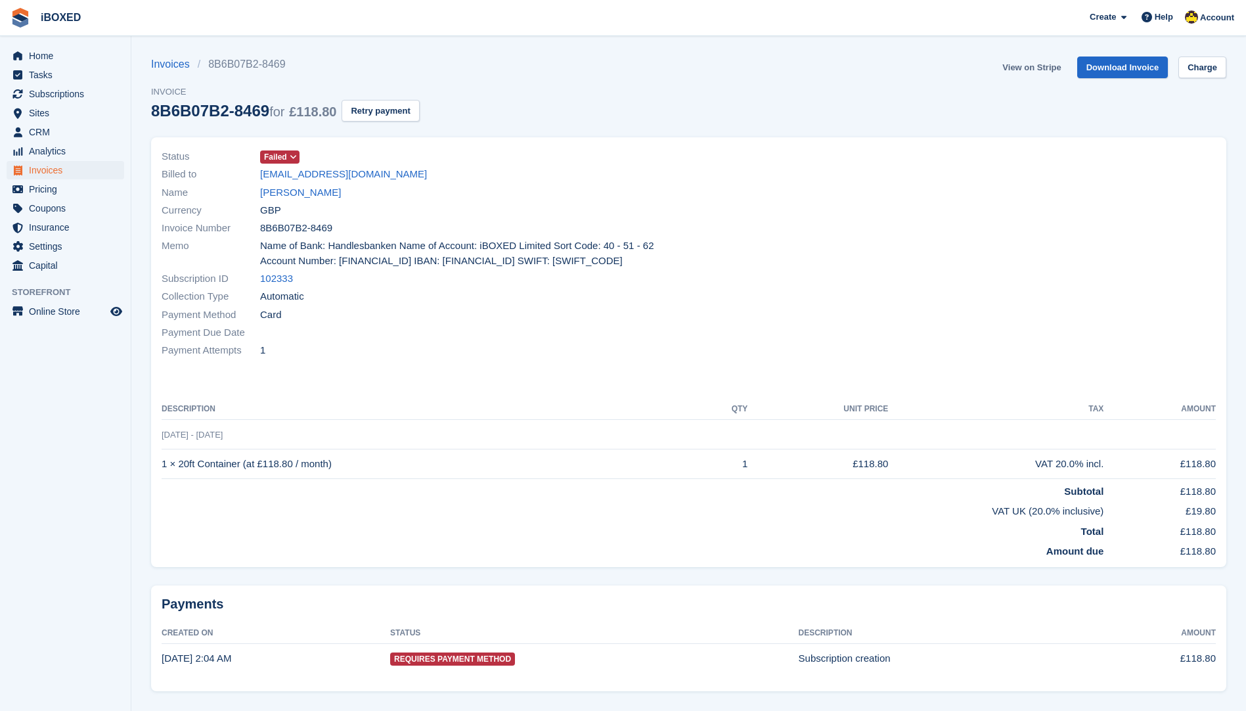
click at [1026, 66] on link "View on Stripe" at bounding box center [1031, 67] width 69 height 22
click at [271, 199] on link "Josh Jones" at bounding box center [300, 192] width 81 height 15
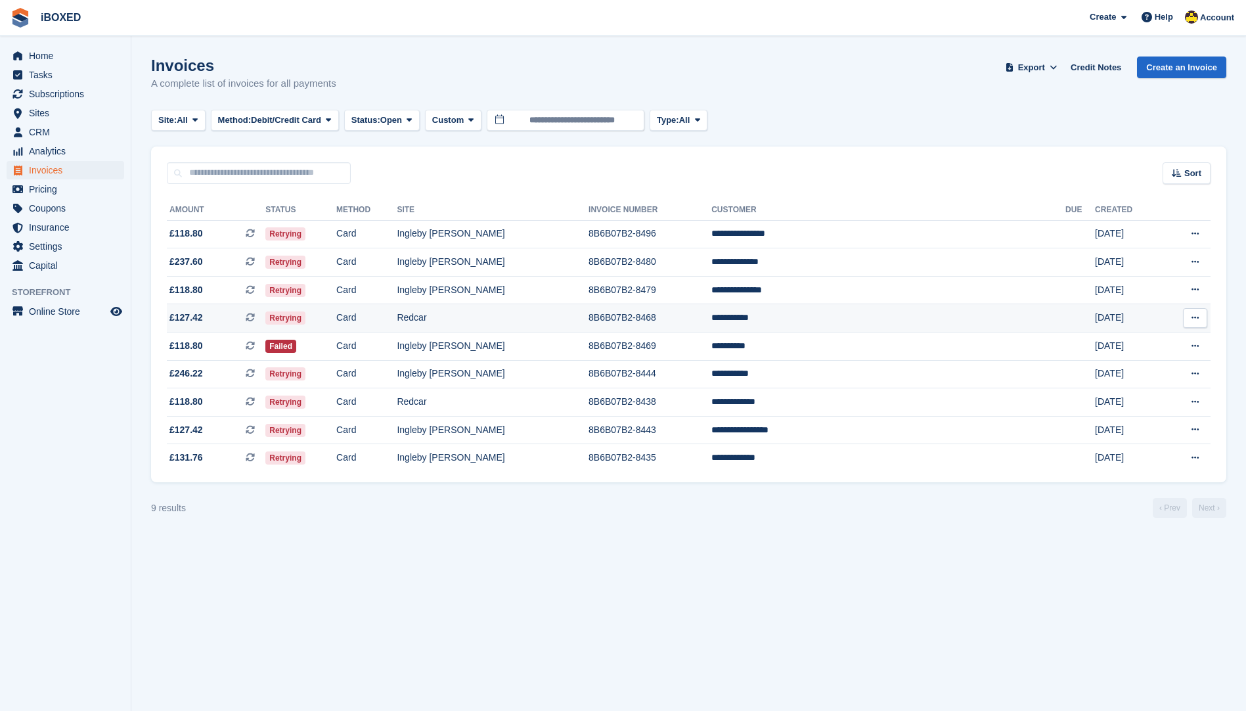
click at [711, 328] on td "8B6B07B2-8468" at bounding box center [649, 318] width 123 height 28
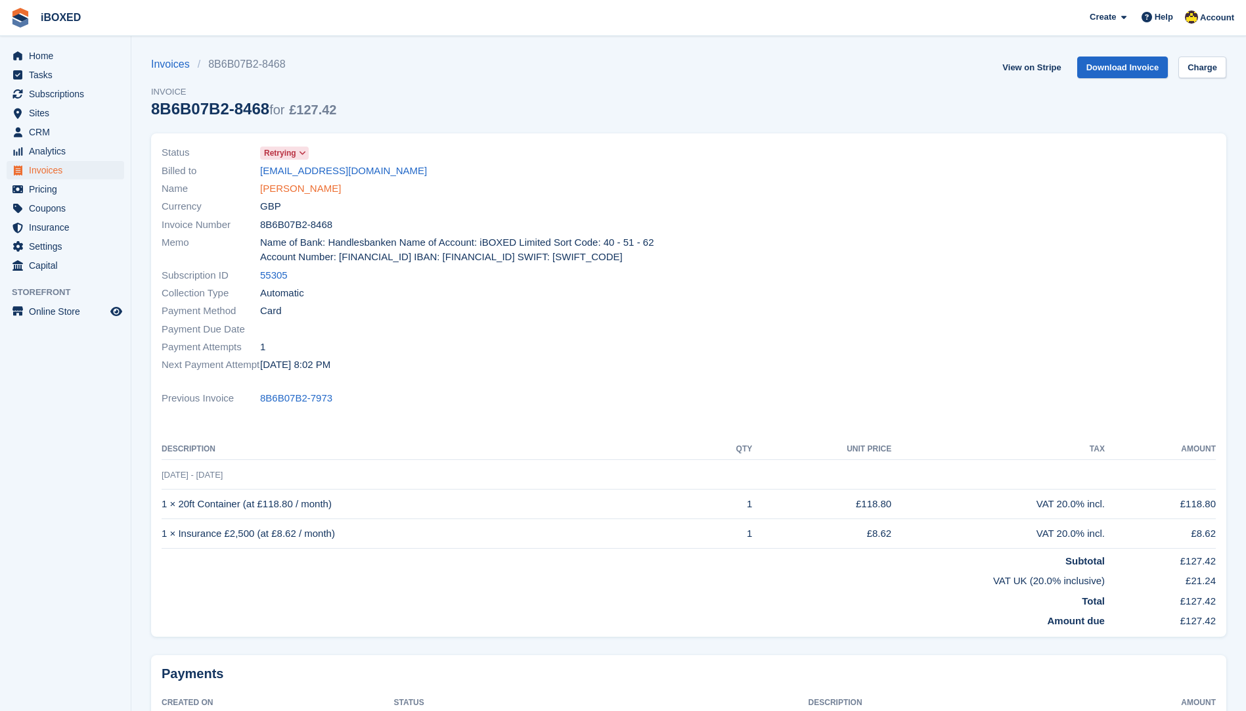
click at [274, 190] on link "Joel winter" at bounding box center [300, 188] width 81 height 15
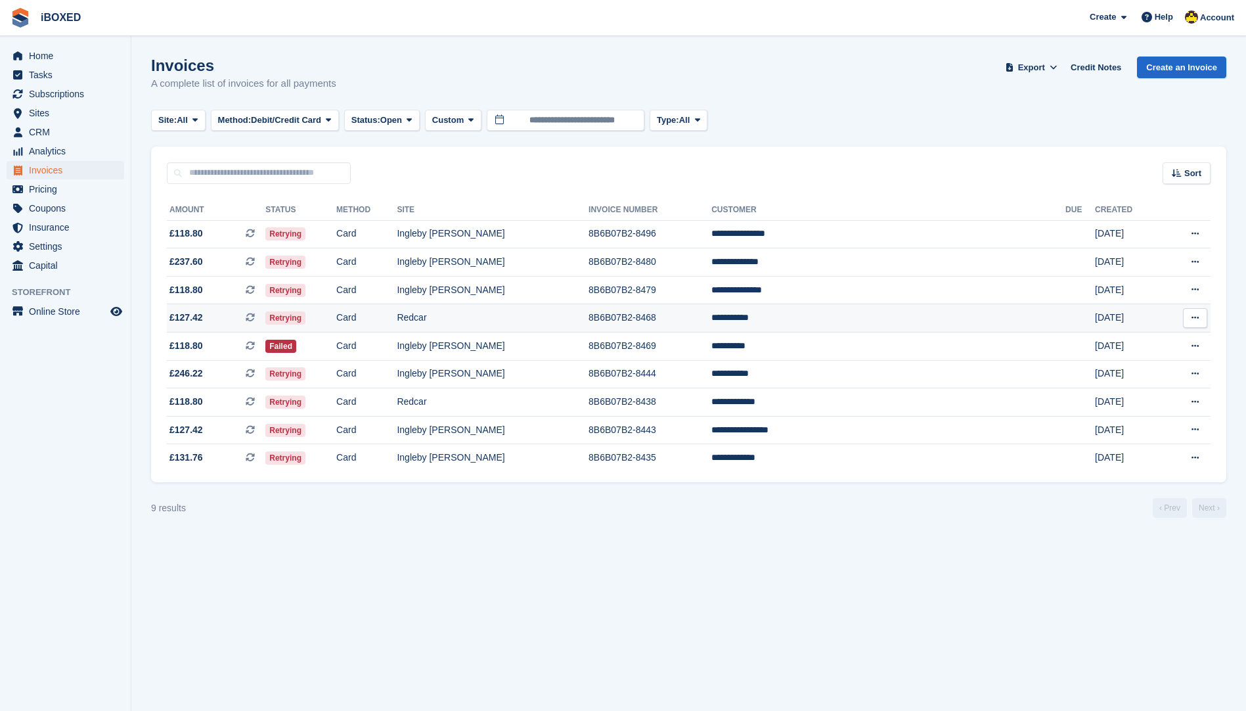
click at [588, 318] on td "Redcar" at bounding box center [493, 318] width 192 height 28
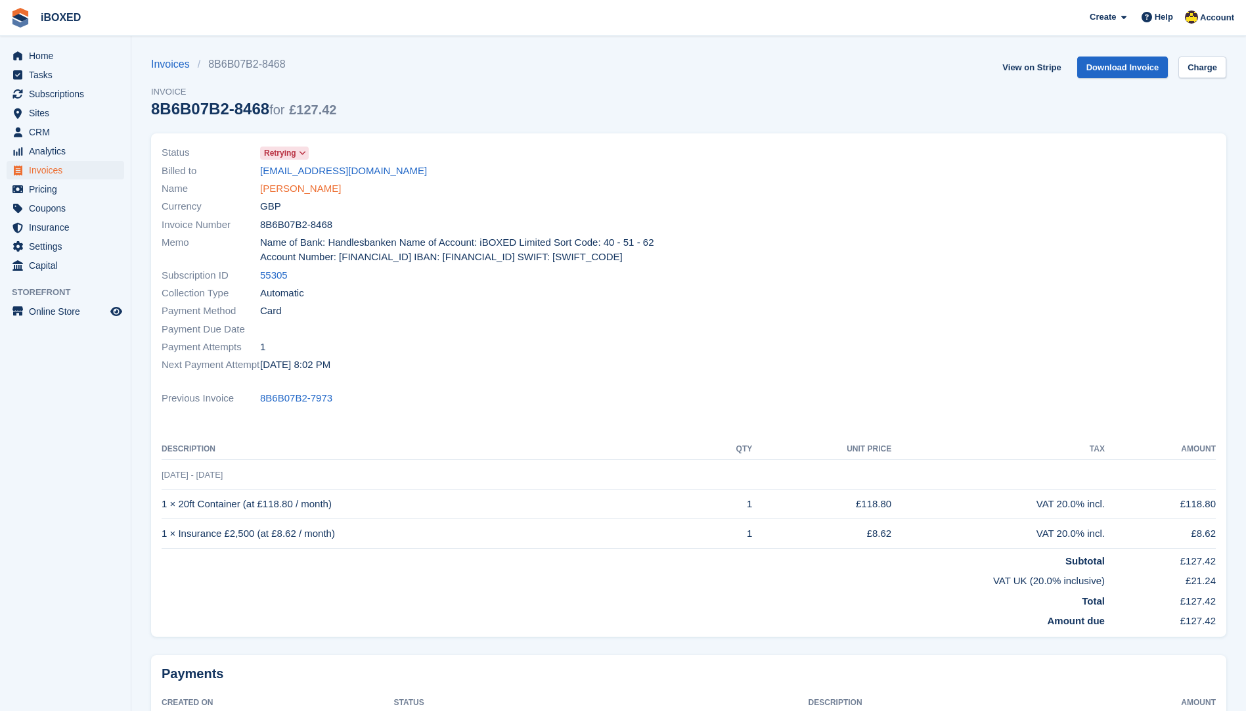
click at [299, 185] on link "Joel winter" at bounding box center [300, 188] width 81 height 15
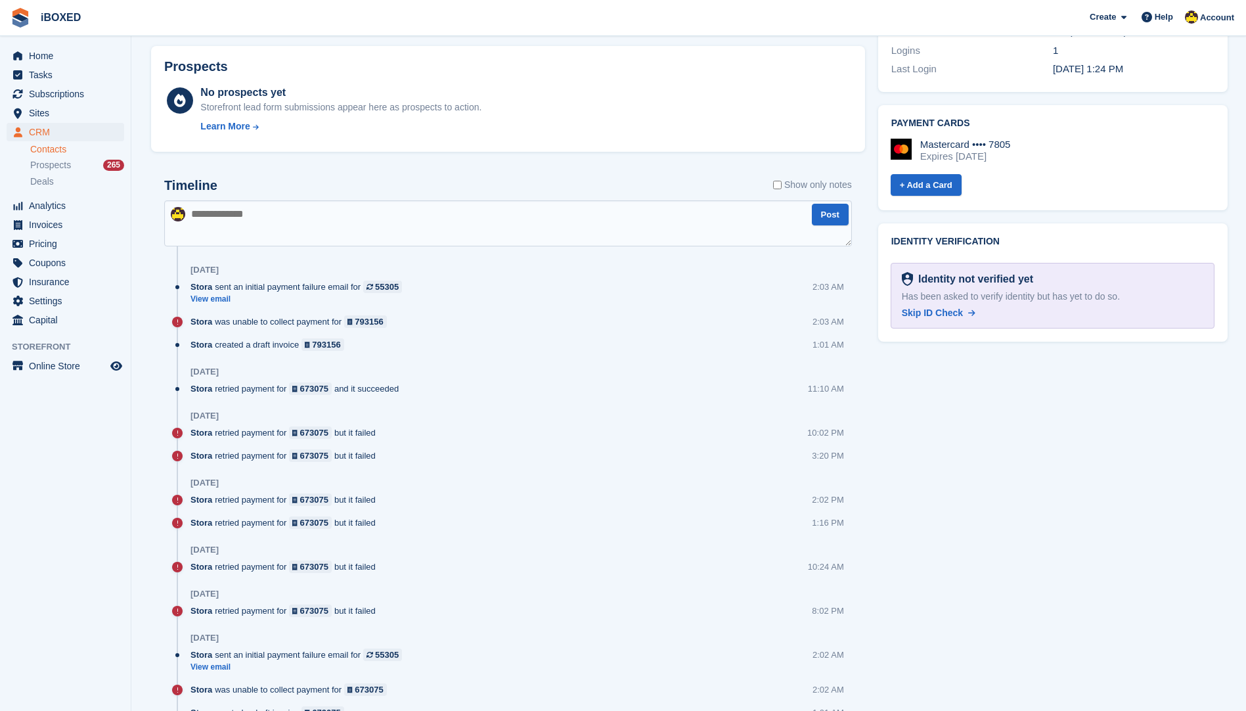
scroll to position [525, 0]
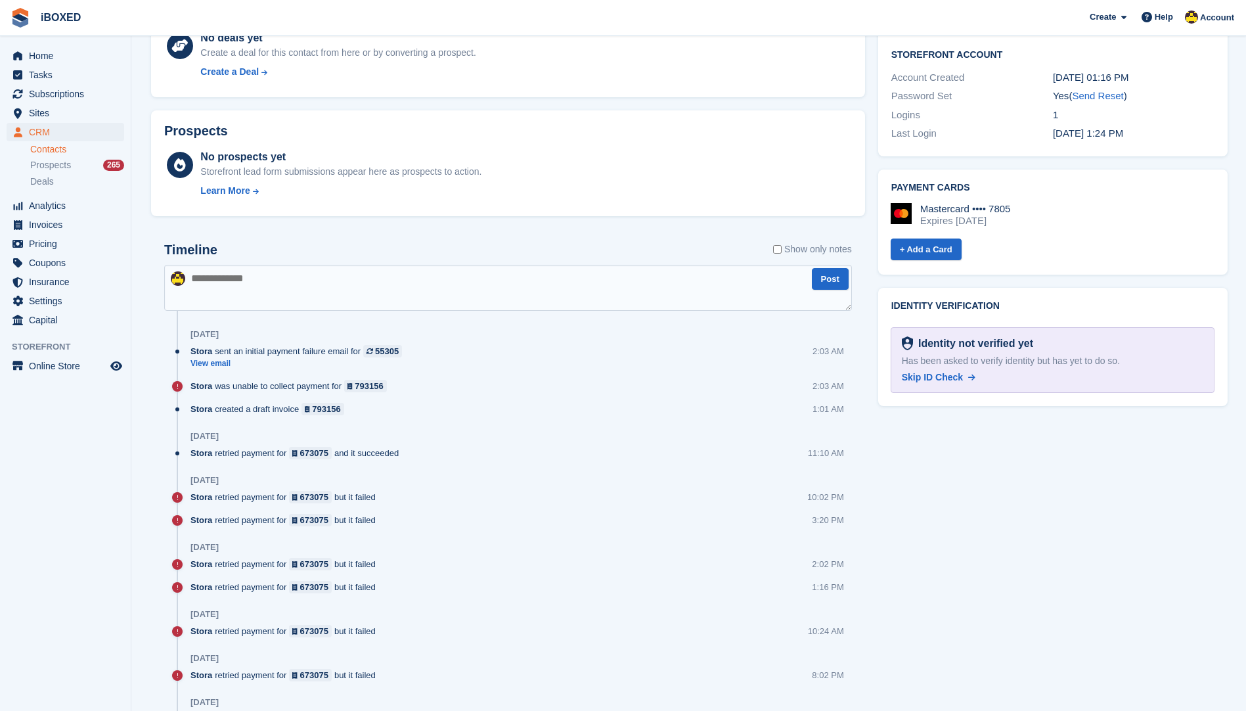
click at [808, 244] on label "Show only notes" at bounding box center [812, 249] width 79 height 14
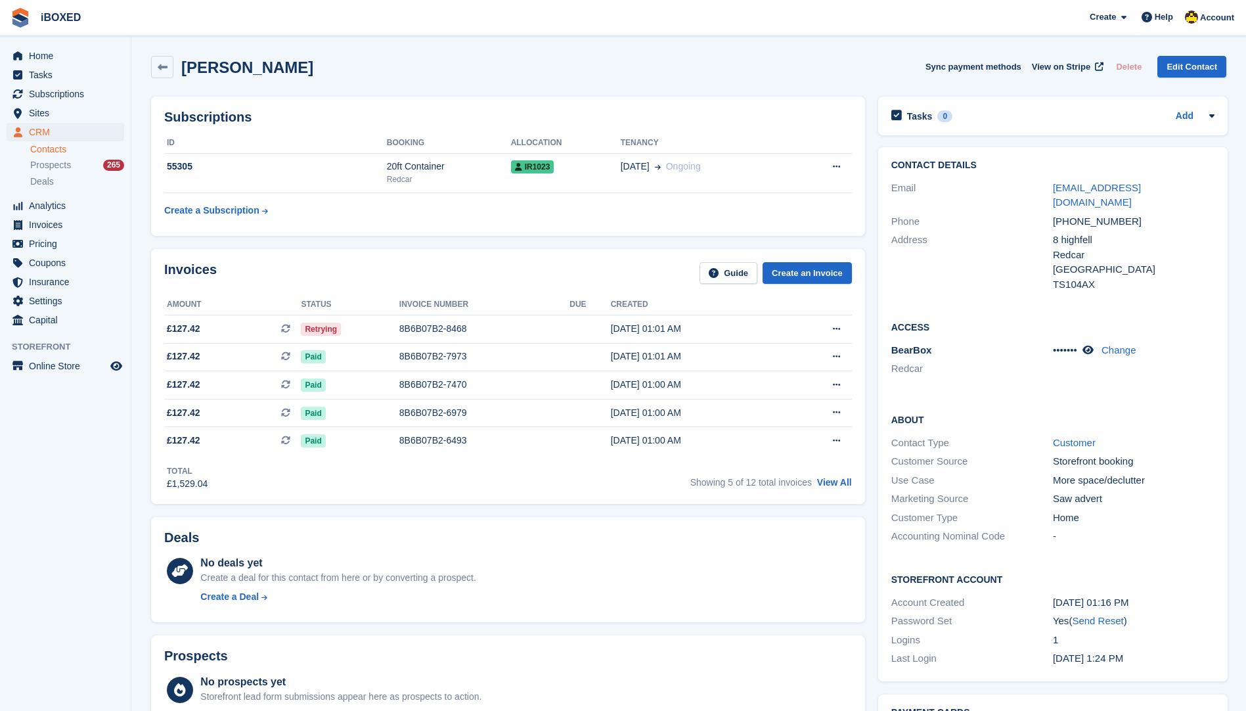
scroll to position [0, 0]
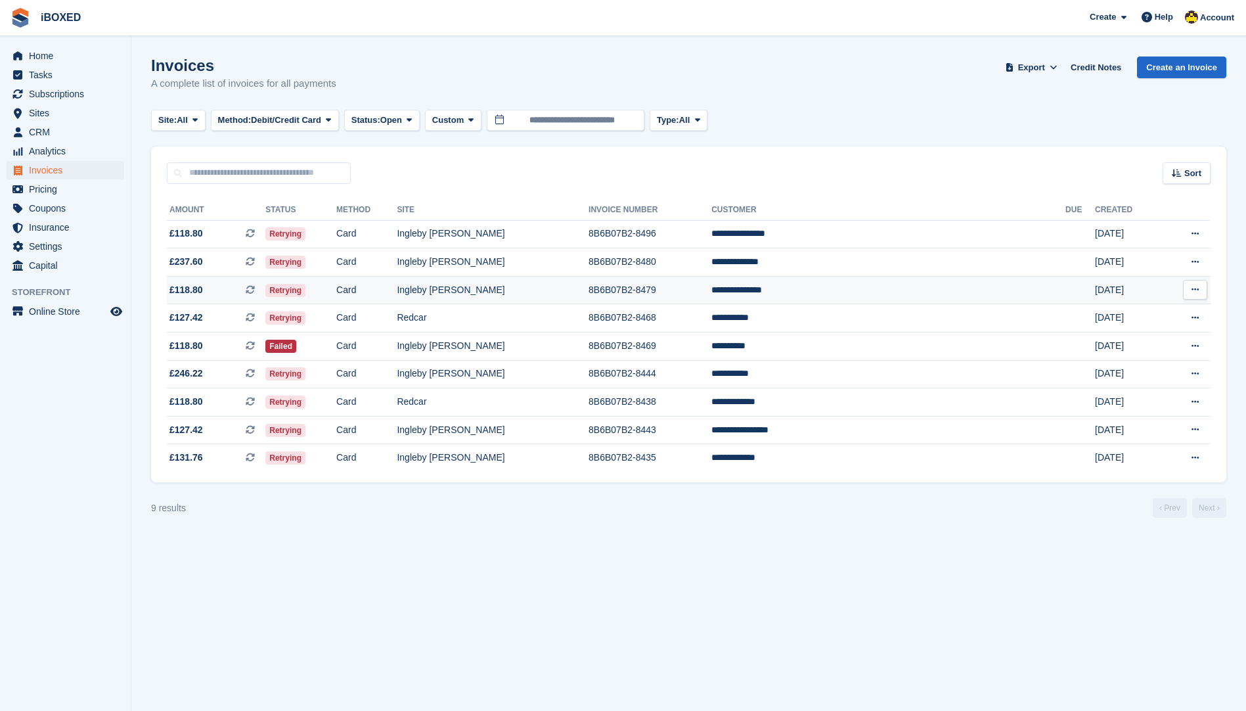
click at [848, 296] on td "**********" at bounding box center [888, 290] width 354 height 28
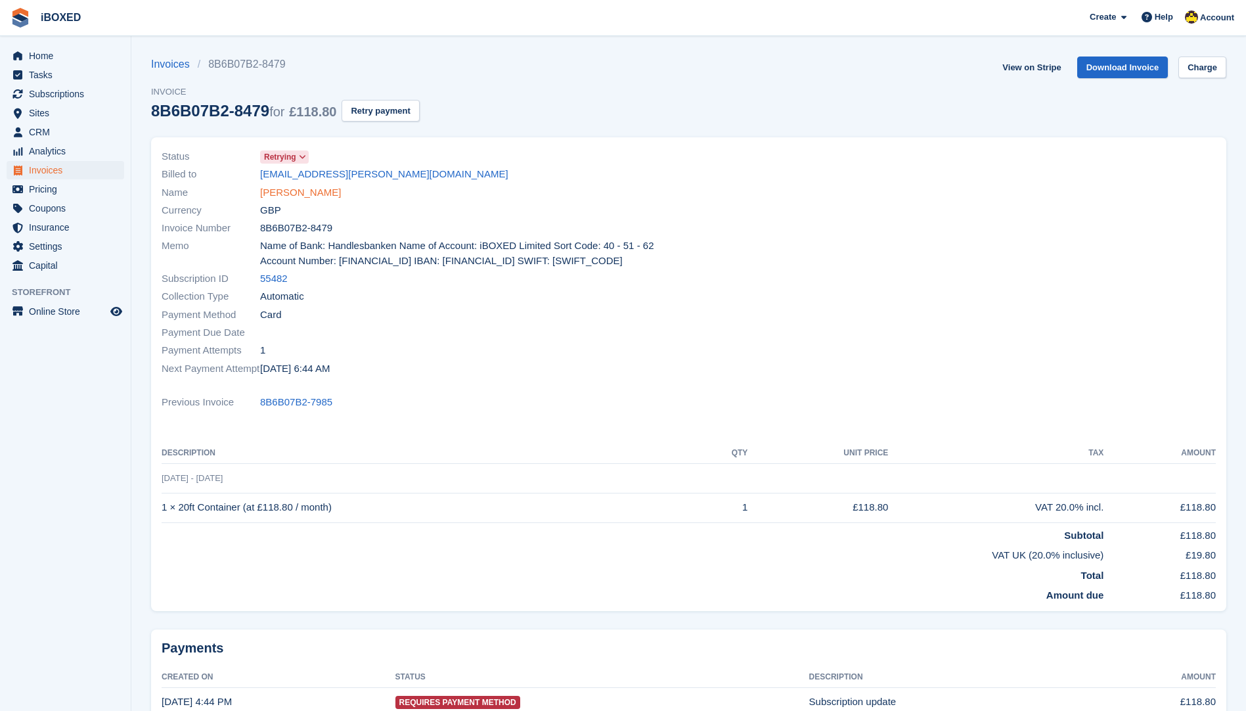
click at [307, 198] on link "[PERSON_NAME]" at bounding box center [300, 192] width 81 height 15
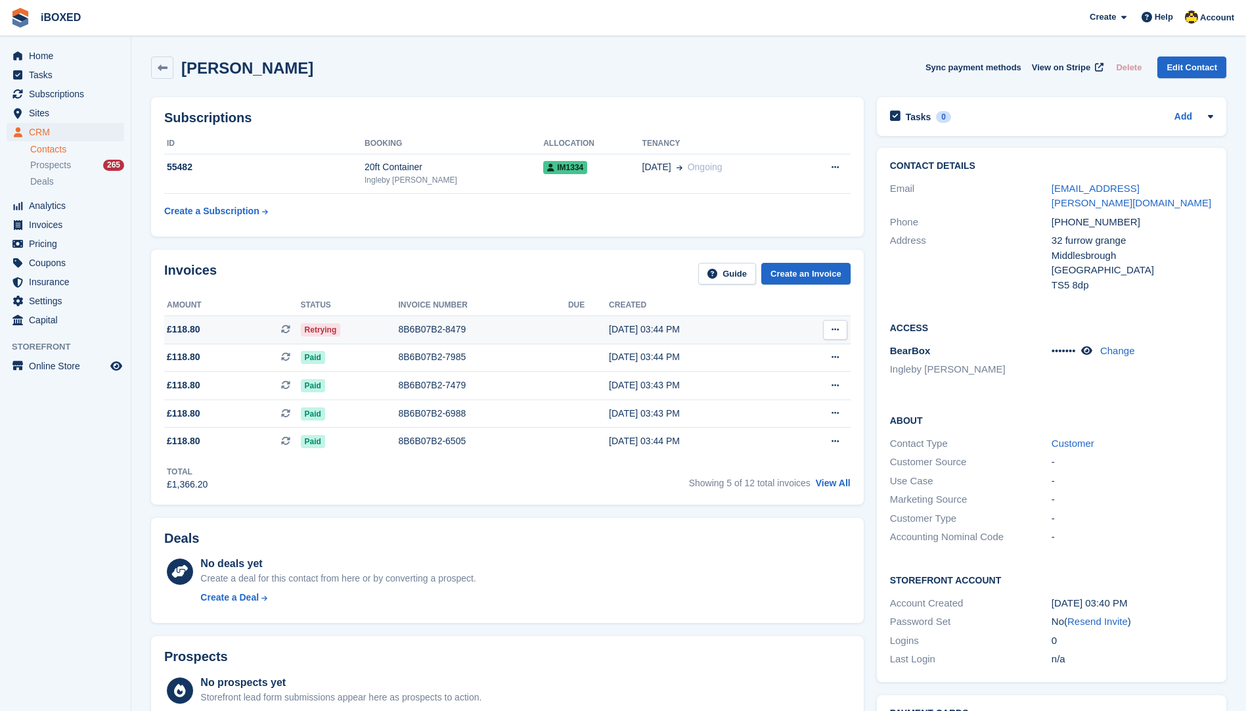
click at [624, 332] on div "[DATE] 03:44 PM" at bounding box center [696, 329] width 174 height 14
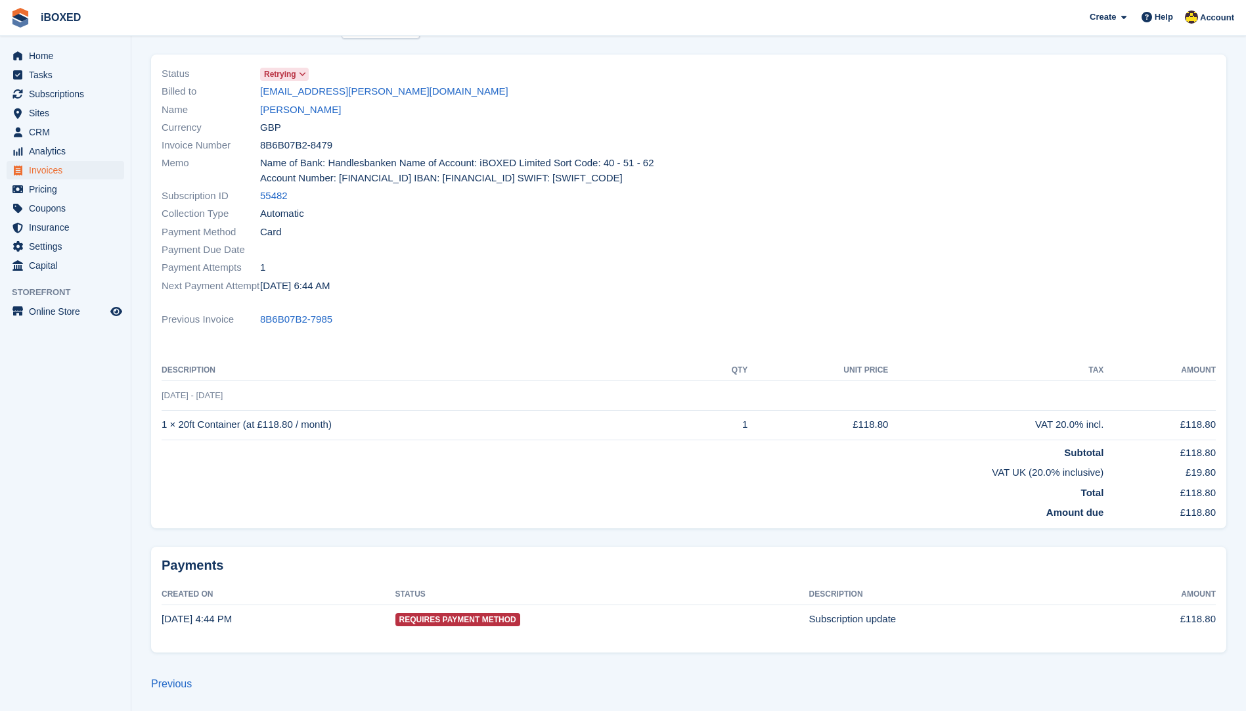
scroll to position [83, 0]
click at [308, 112] on link "Michelle Heward" at bounding box center [300, 109] width 81 height 15
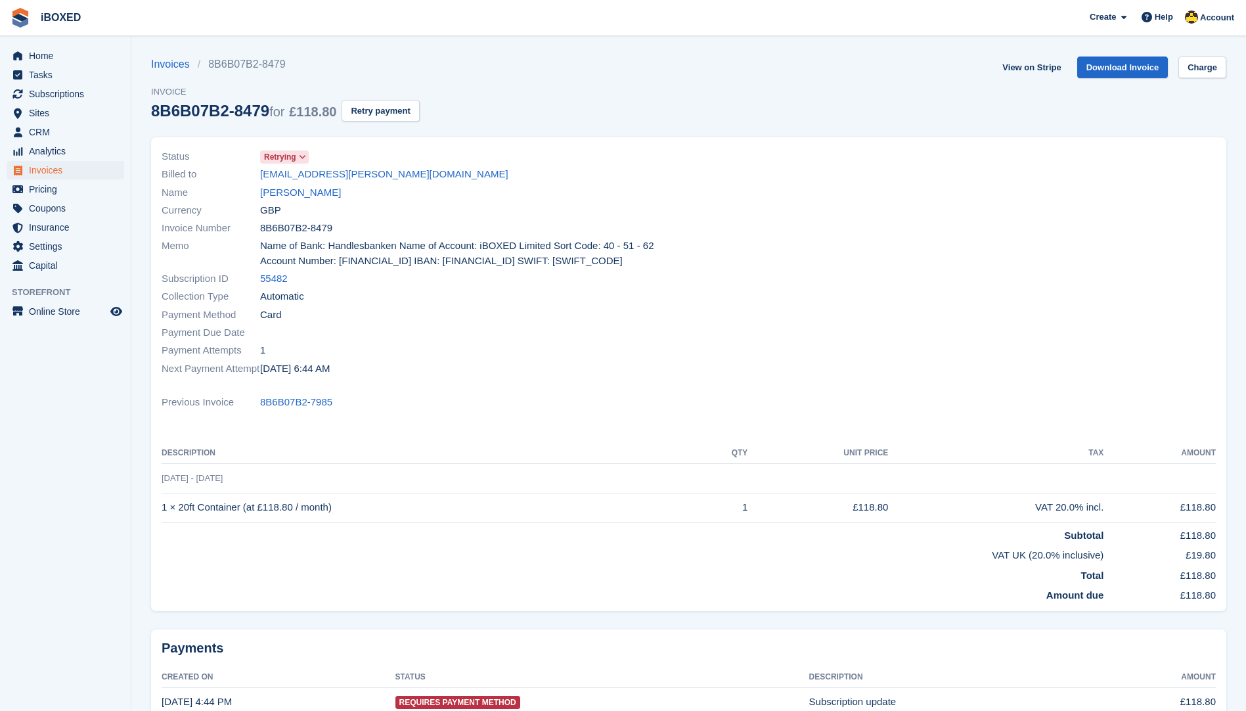
scroll to position [83, 0]
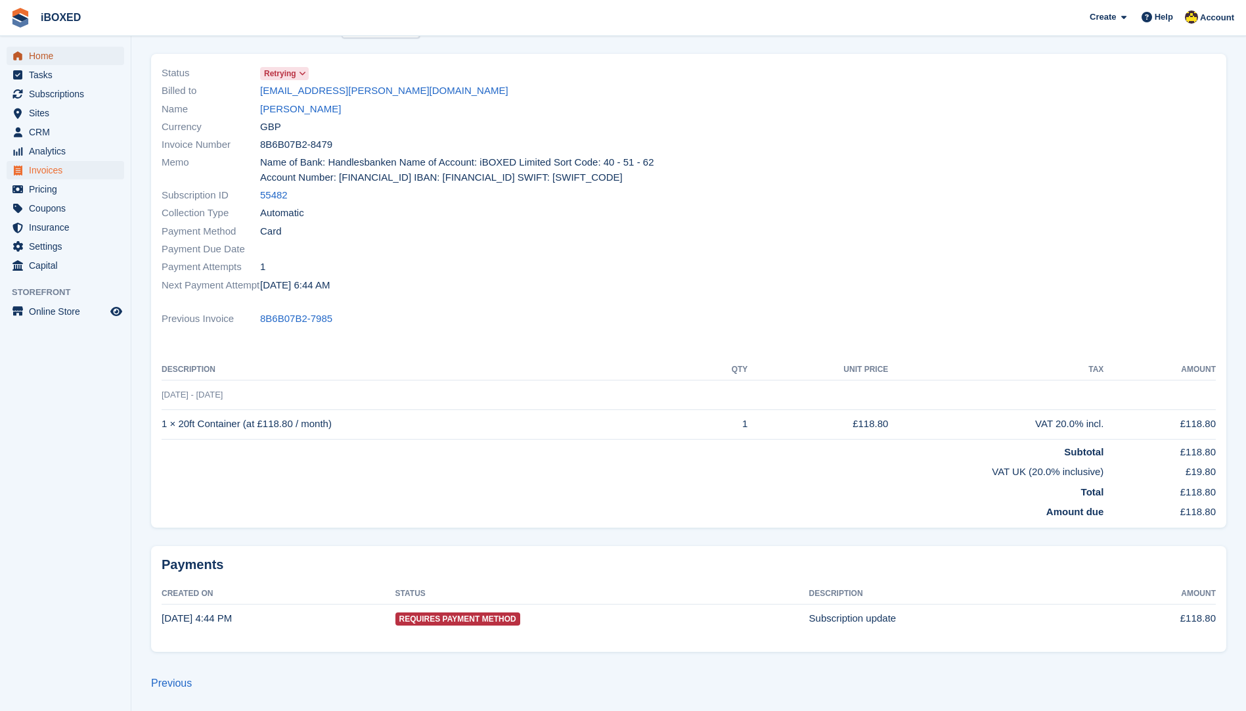
click at [61, 56] on span "Home" at bounding box center [68, 56] width 79 height 18
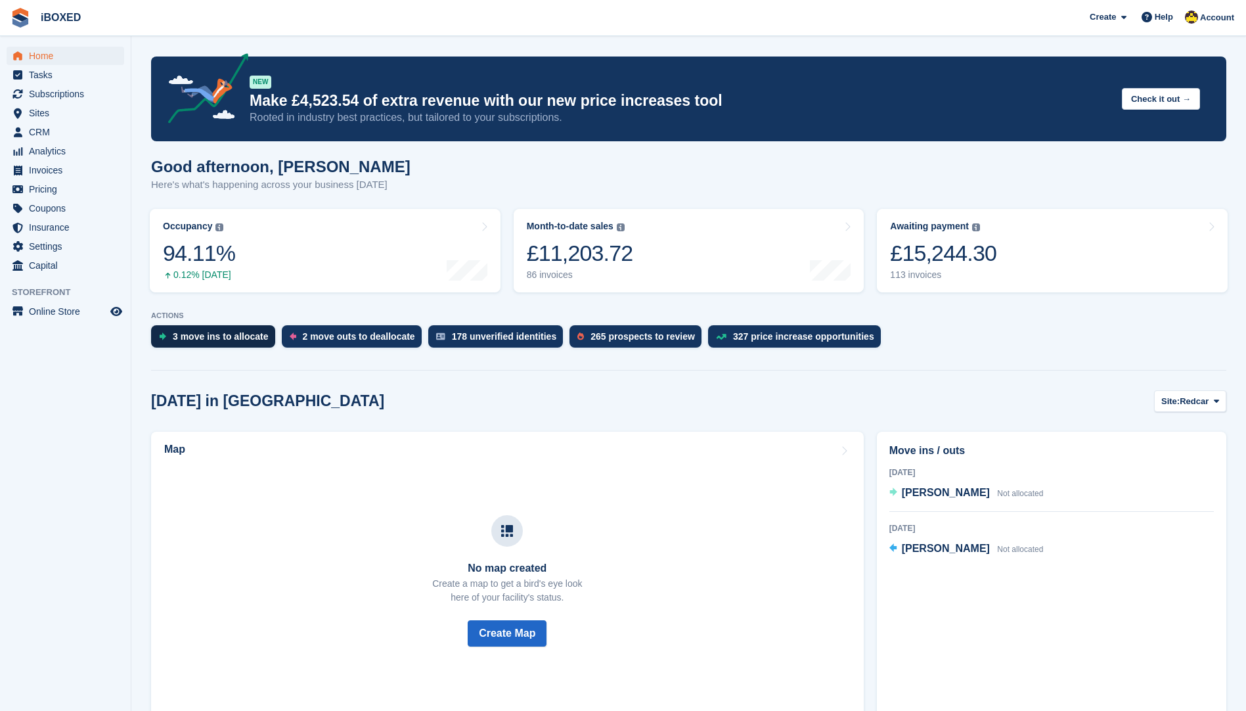
click at [244, 347] on div "3 move ins to allocate" at bounding box center [213, 336] width 124 height 22
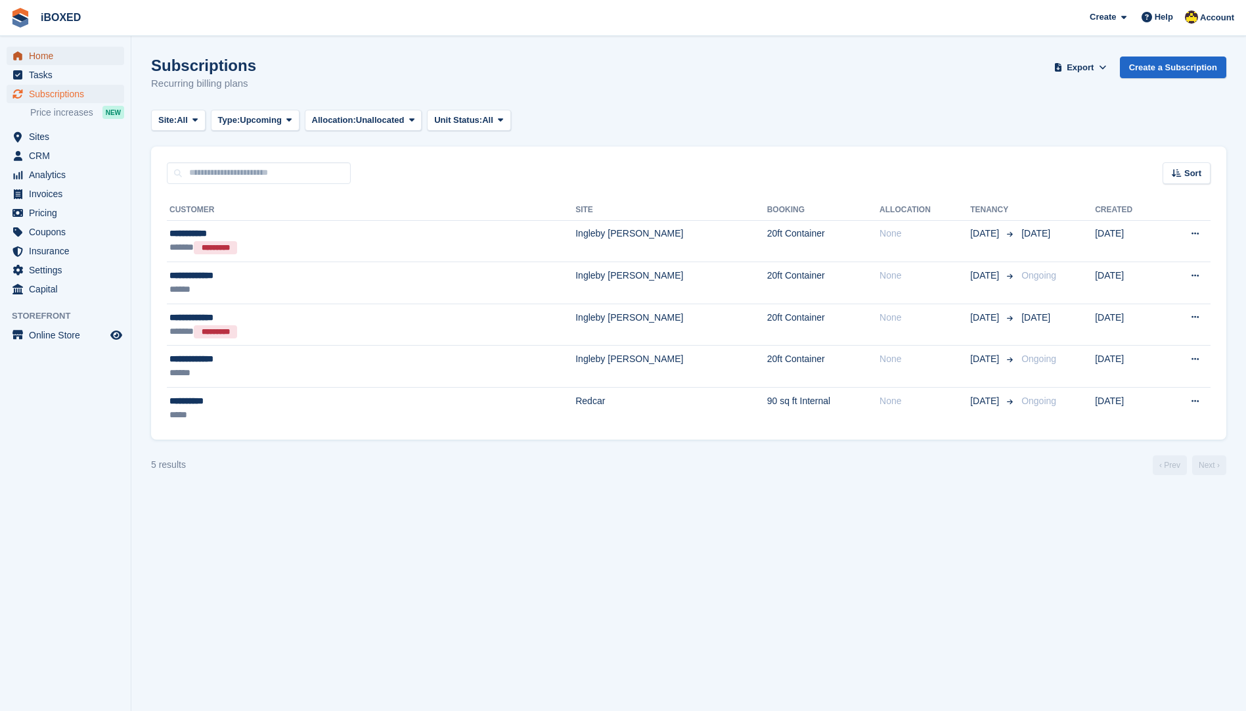
click at [66, 57] on span "Home" at bounding box center [68, 56] width 79 height 18
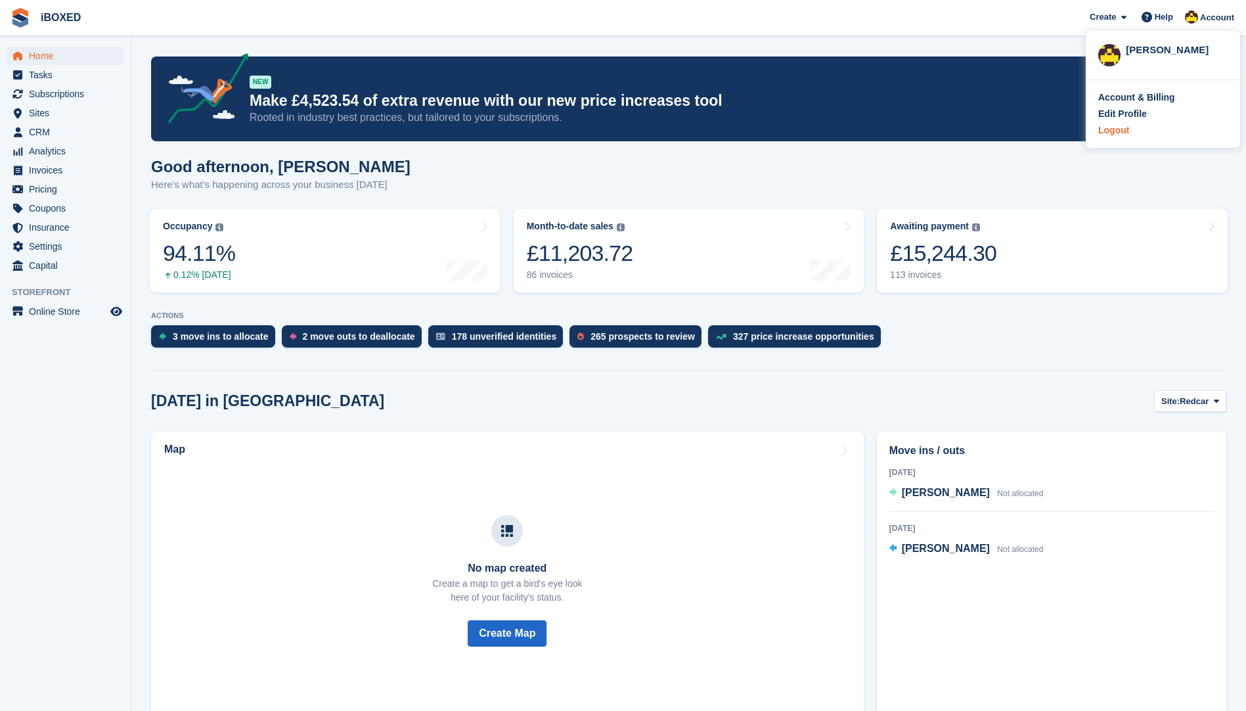
click at [1114, 129] on div "Logout" at bounding box center [1113, 130] width 31 height 14
